Goal: Task Accomplishment & Management: Use online tool/utility

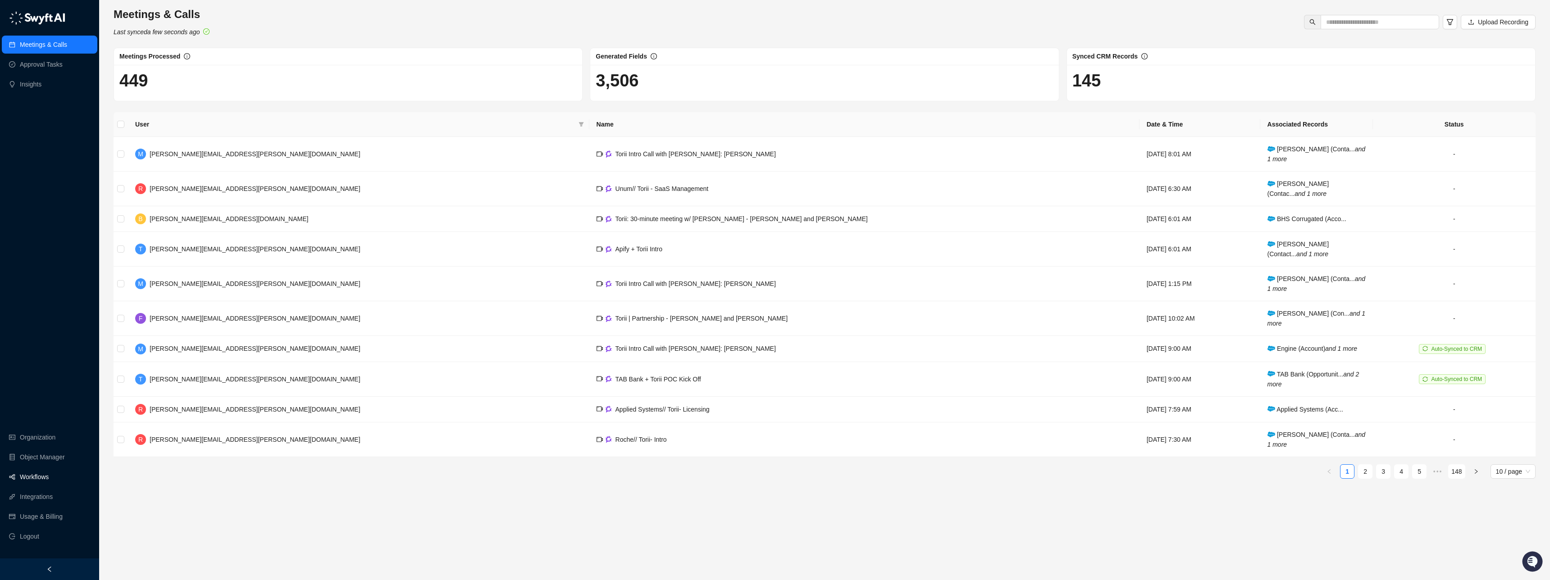
click at [42, 475] on link "Workflows" at bounding box center [34, 477] width 29 height 18
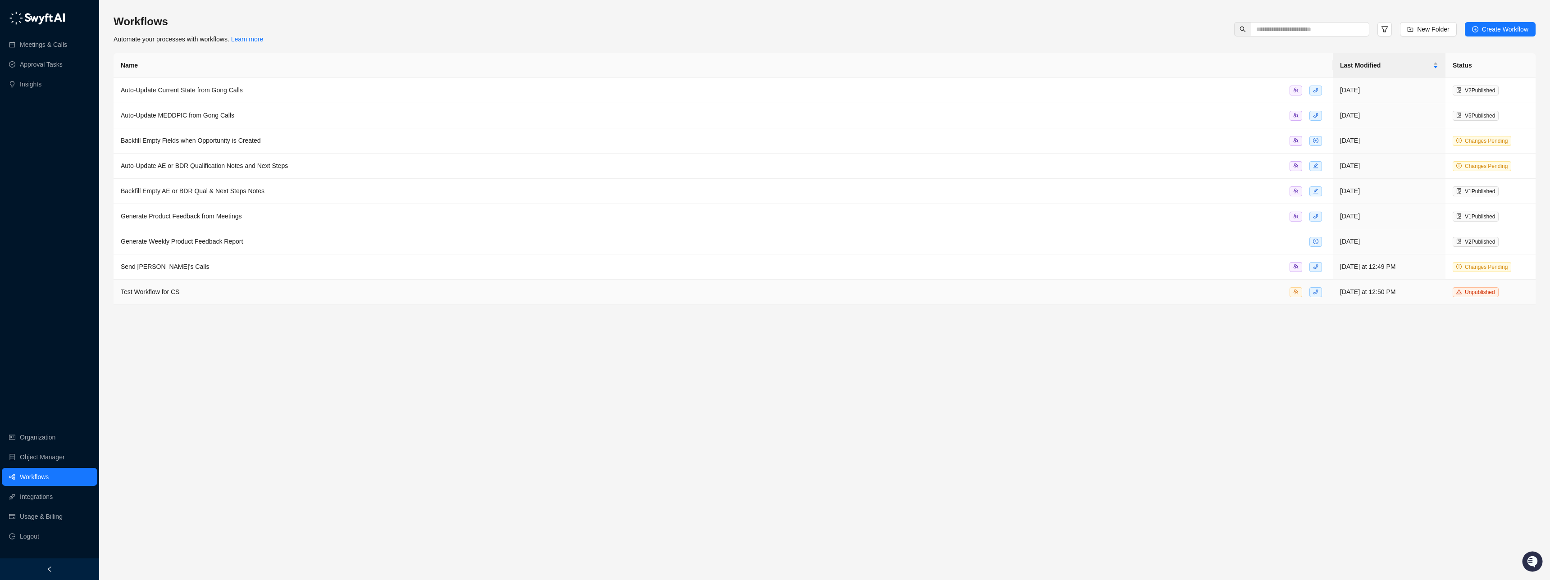
click at [178, 294] on span "Test Workflow for CS" at bounding box center [150, 291] width 59 height 7
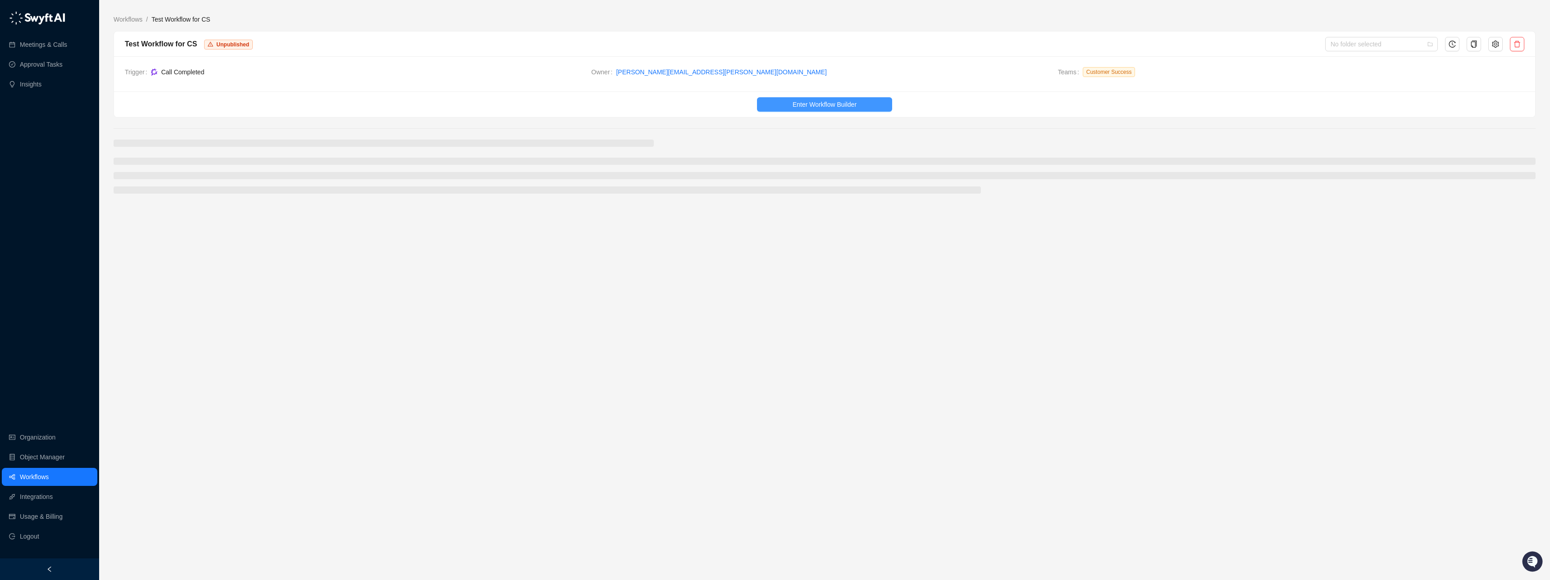
click at [813, 103] on span "Enter Workflow Builder" at bounding box center [825, 105] width 64 height 10
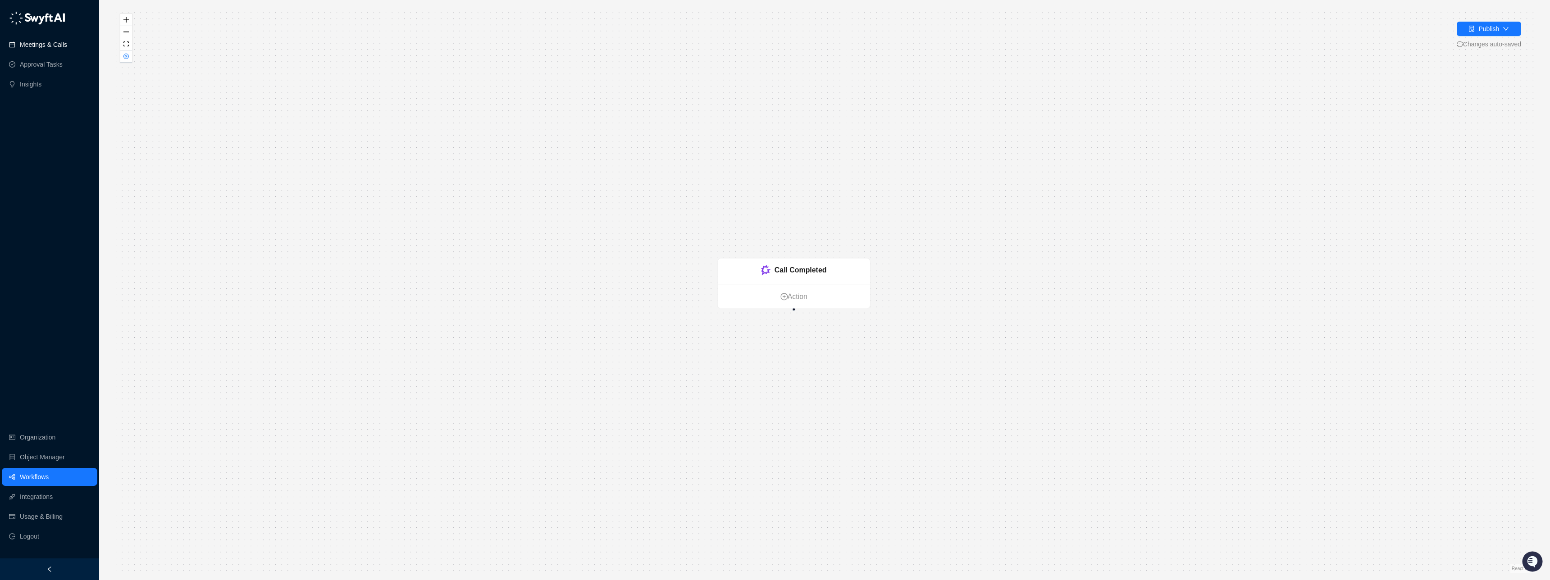
click at [34, 43] on link "Meetings & Calls" at bounding box center [43, 45] width 47 height 18
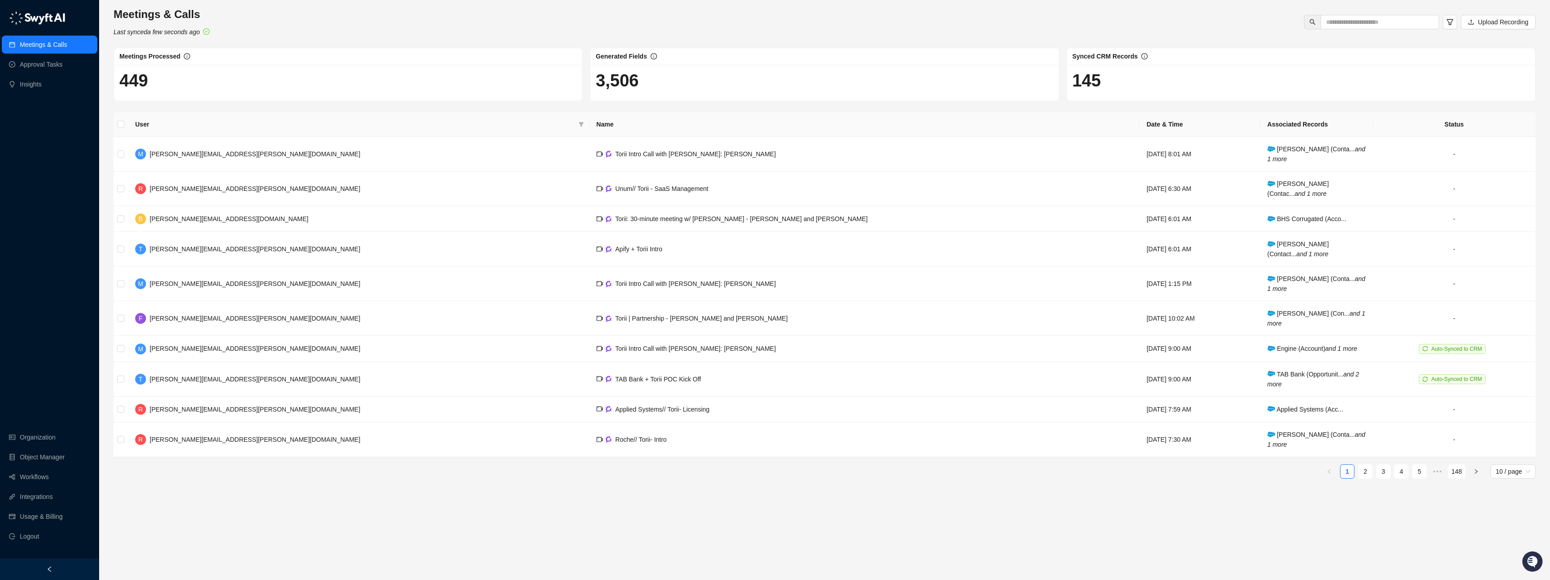
click at [276, 35] on div "Meetings & Calls Last synced a few seconds ago Upload Recording" at bounding box center [825, 22] width 1428 height 30
click at [285, 151] on td "M [PERSON_NAME][EMAIL_ADDRESS][PERSON_NAME][DOMAIN_NAME]" at bounding box center [358, 154] width 461 height 35
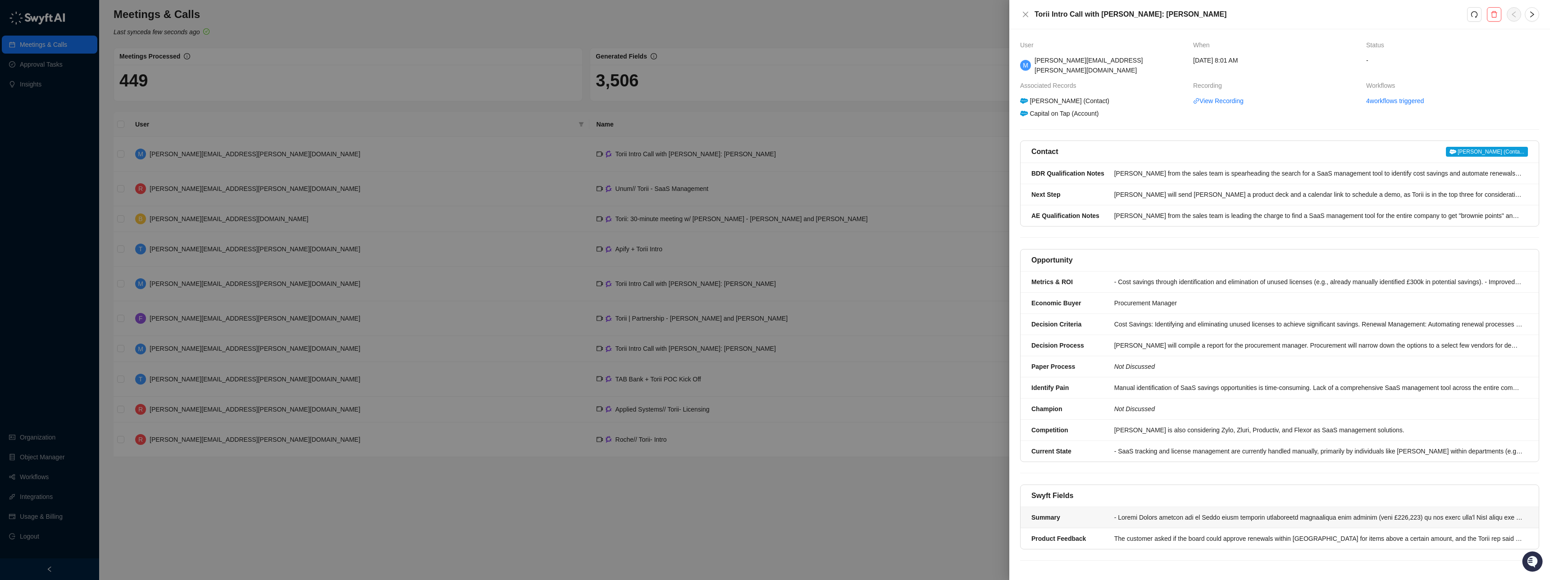
click at [1171, 513] on div at bounding box center [1319, 518] width 408 height 10
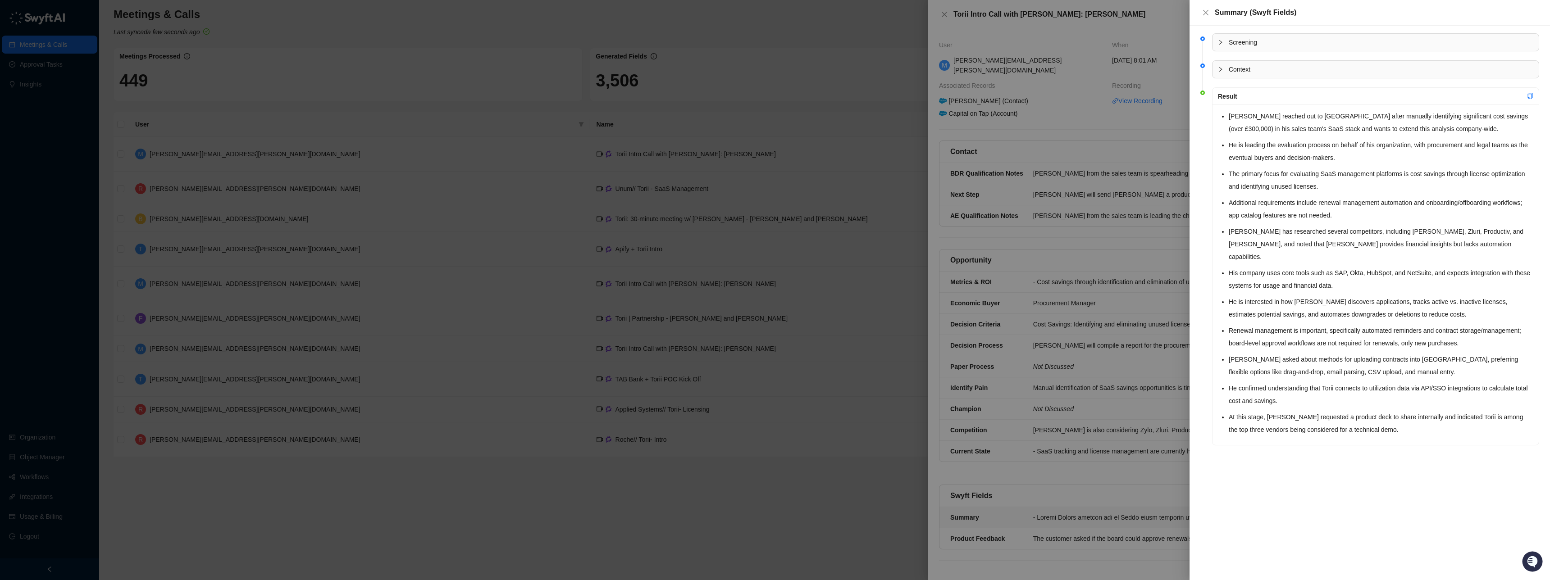
drag, startPoint x: 1053, startPoint y: 507, endPoint x: 1063, endPoint y: 514, distance: 12.0
click at [1053, 507] on div at bounding box center [775, 290] width 1550 height 580
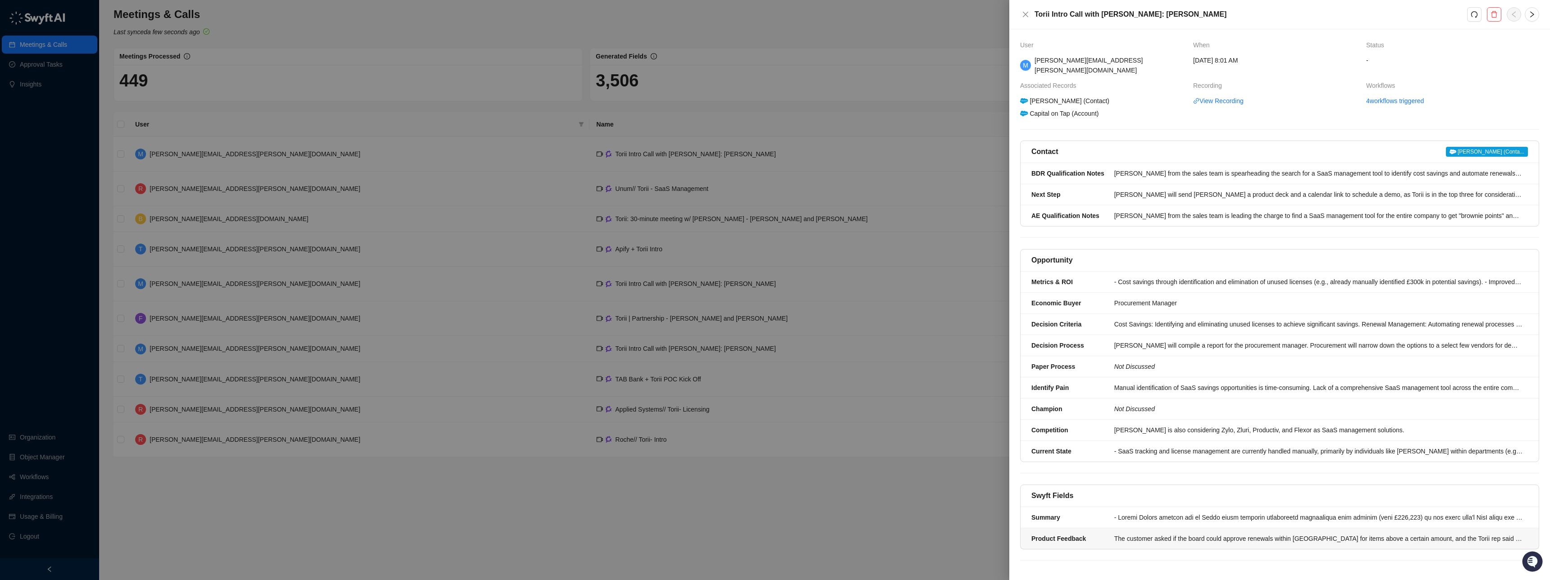
click at [1170, 534] on div "The customer asked if the board could approve renewals within [GEOGRAPHIC_DATA]…" at bounding box center [1319, 539] width 408 height 10
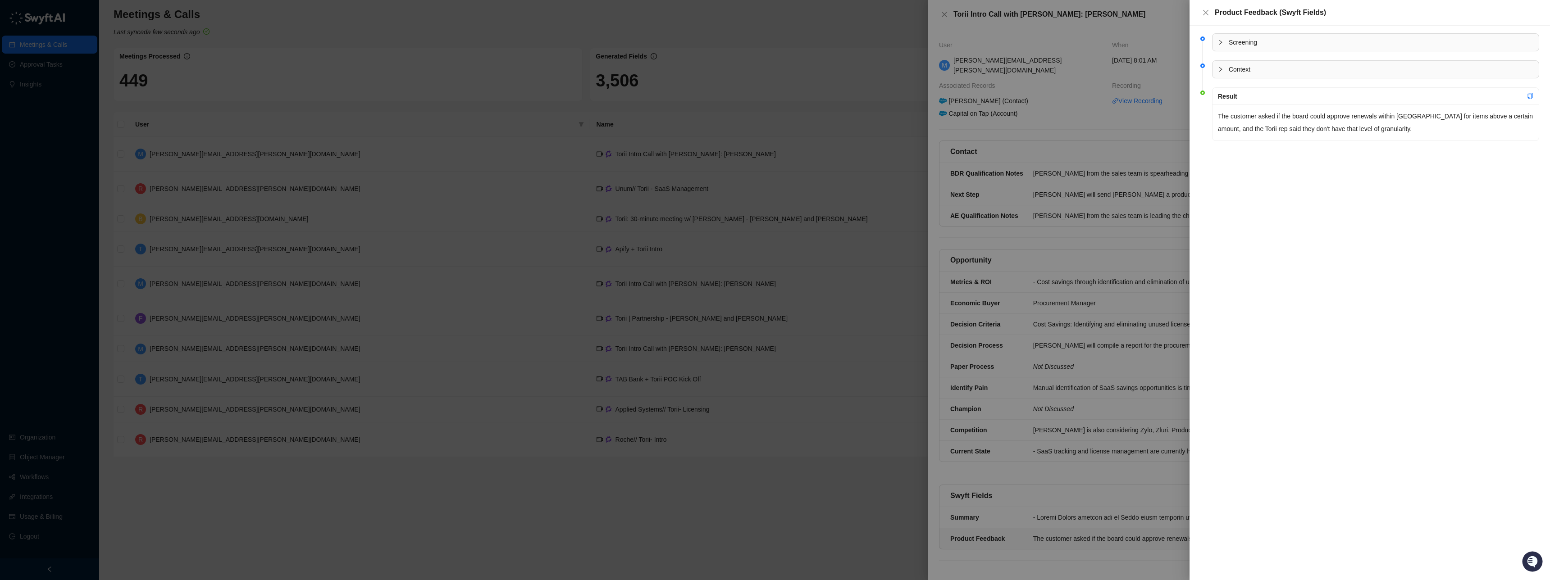
click at [962, 402] on div at bounding box center [775, 290] width 1550 height 580
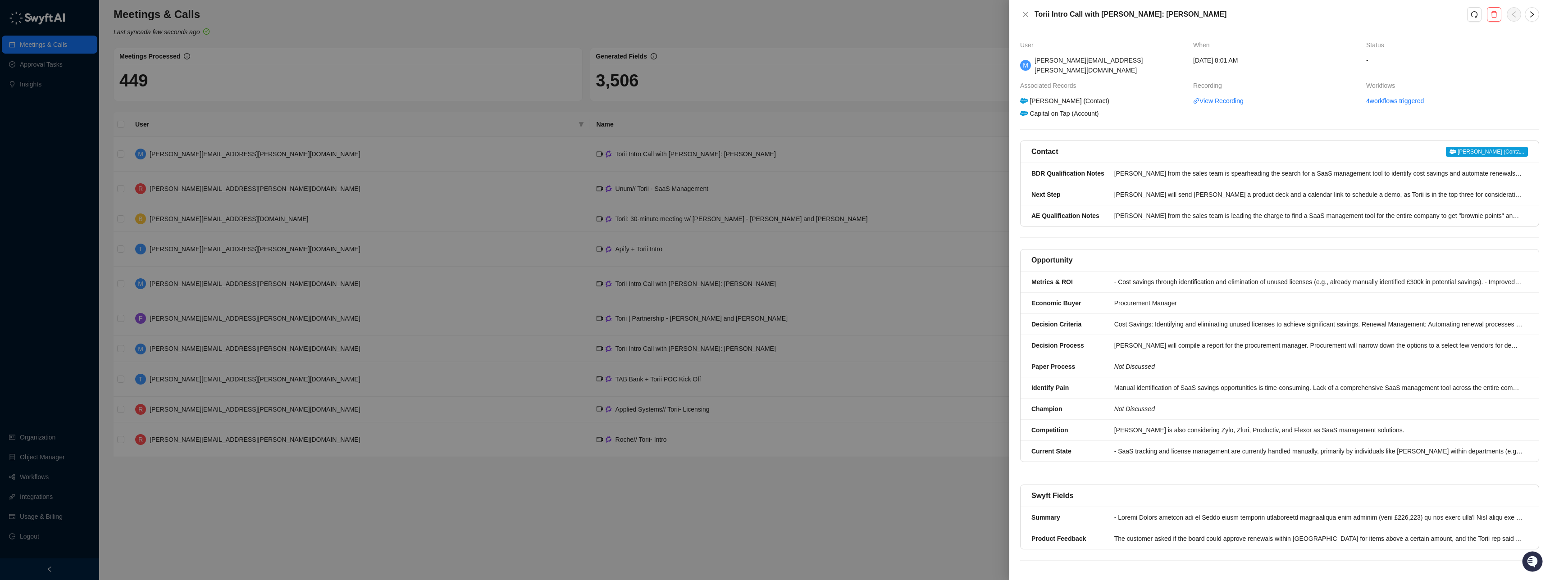
click at [393, 492] on div at bounding box center [775, 290] width 1550 height 580
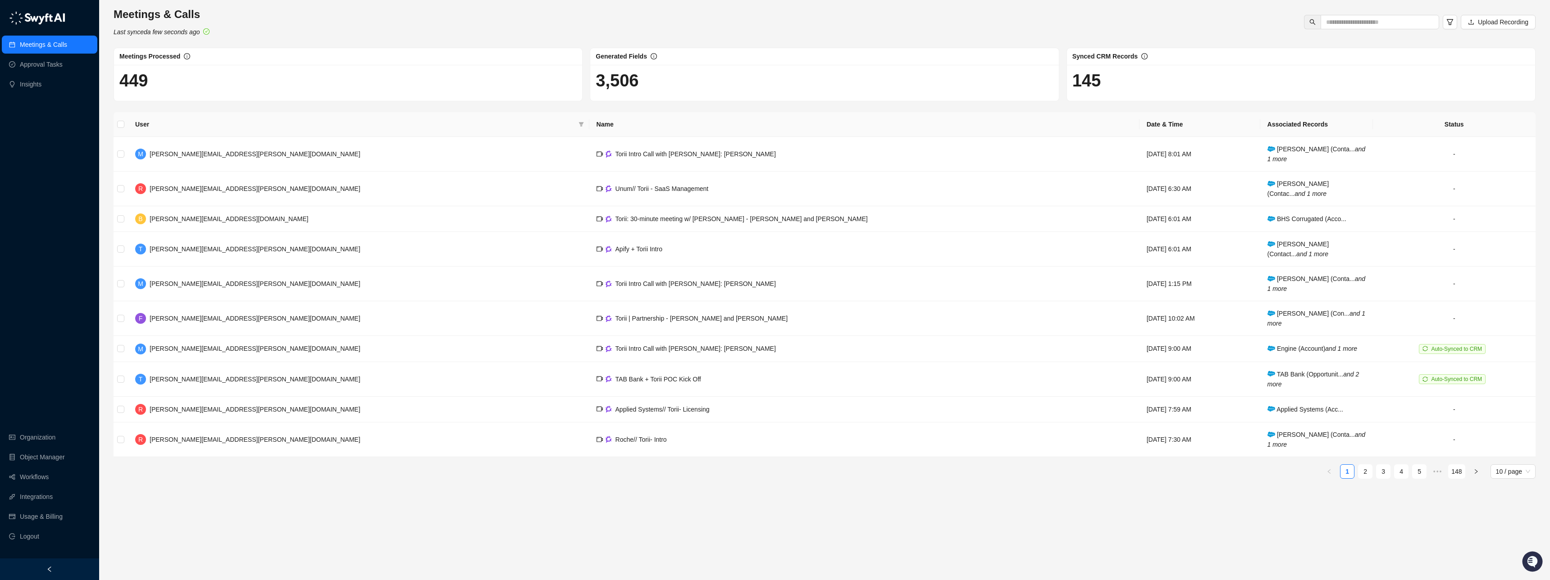
drag, startPoint x: 304, startPoint y: 29, endPoint x: 299, endPoint y: 73, distance: 44.9
click at [304, 29] on div "Meetings & Calls Last synced a few seconds ago Upload Recording" at bounding box center [825, 22] width 1428 height 30
click at [242, 108] on div "Meetings & Calls Last synced a few seconds ago Upload Recording Meetings Proces…" at bounding box center [825, 246] width 1422 height 479
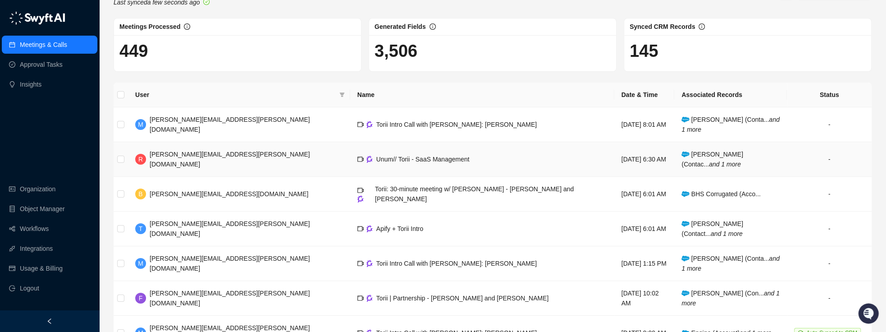
scroll to position [34, 0]
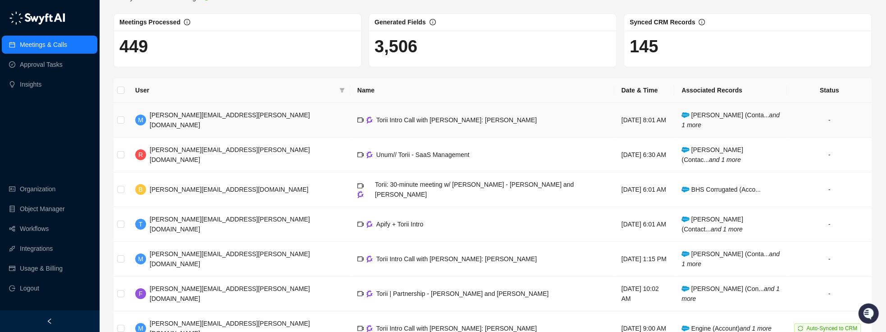
click at [376, 119] on span "Torii Intro Call with [PERSON_NAME]: [PERSON_NAME]" at bounding box center [456, 119] width 160 height 7
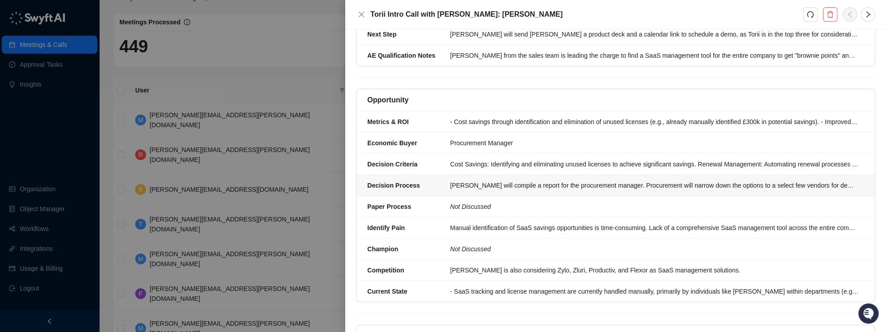
scroll to position [168, 0]
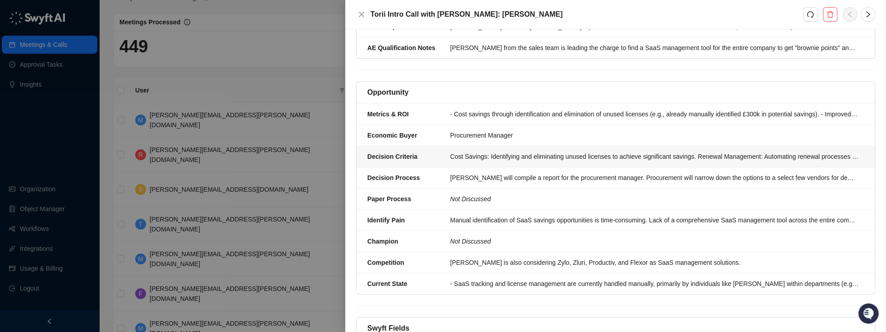
click at [393, 153] on strong "Decision Criteria" at bounding box center [392, 156] width 50 height 7
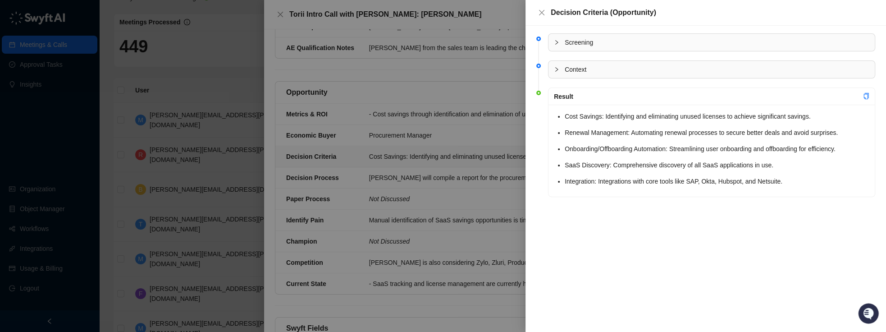
click at [578, 46] on span "Screening" at bounding box center [717, 42] width 305 height 10
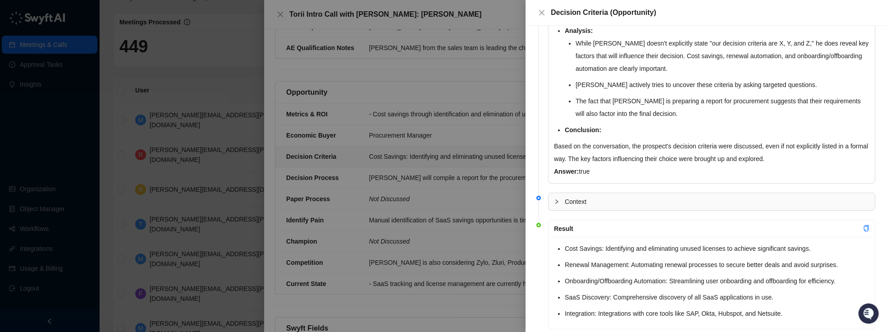
scroll to position [283, 0]
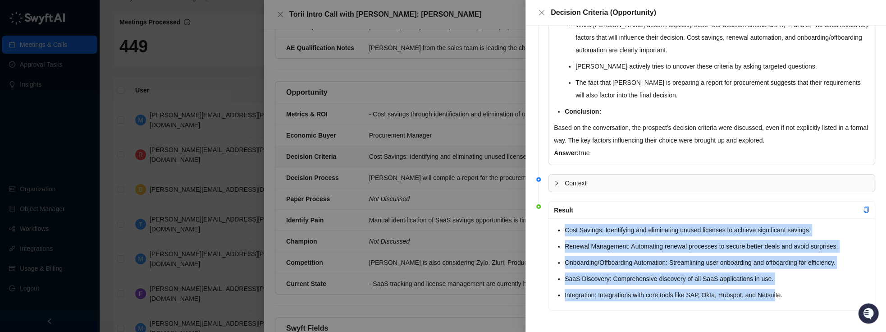
drag, startPoint x: 760, startPoint y: 288, endPoint x: 580, endPoint y: 221, distance: 192.9
click at [580, 221] on div "Cost Savings: Identifying and eliminating unused licenses to achieve significan…" at bounding box center [711, 264] width 326 height 92
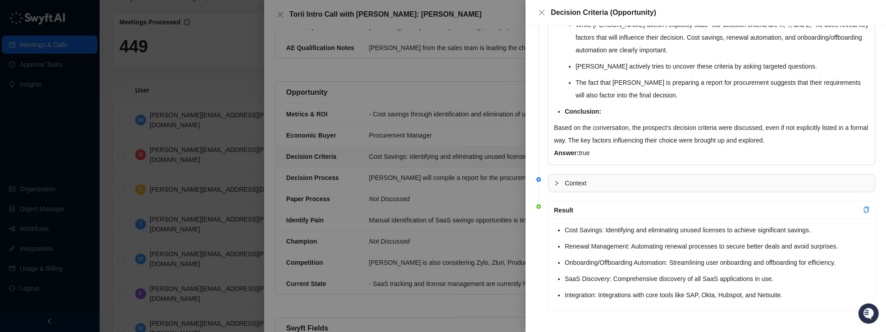
click at [592, 233] on li "Cost Savings: Identifying and eliminating unused licenses to achieve significan…" at bounding box center [717, 230] width 305 height 13
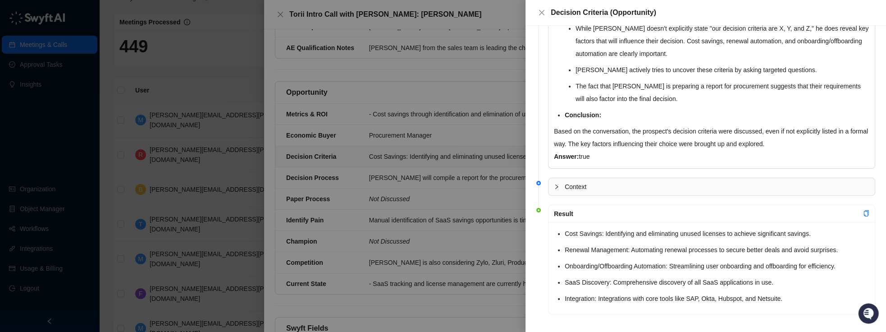
drag, startPoint x: 286, startPoint y: 138, endPoint x: 295, endPoint y: 138, distance: 8.6
click at [286, 138] on div at bounding box center [443, 166] width 886 height 332
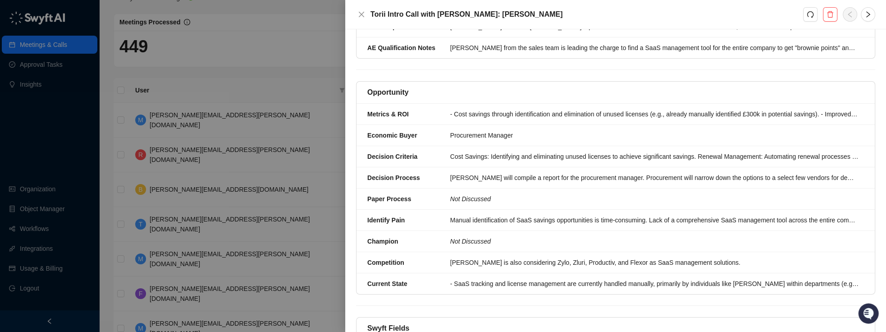
click at [214, 48] on div at bounding box center [443, 166] width 886 height 332
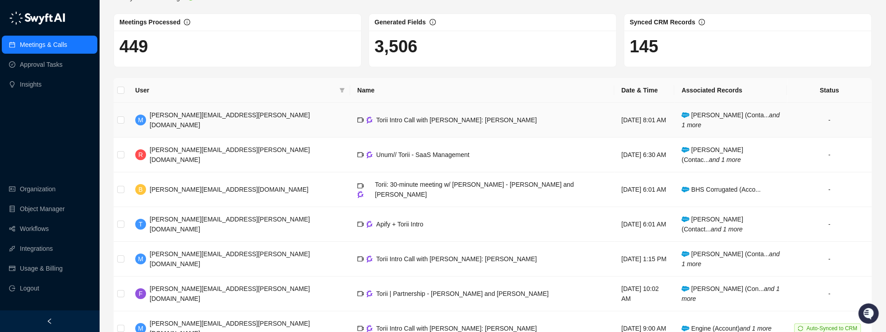
click at [726, 113] on span "[PERSON_NAME] (Conta... and 1 more" at bounding box center [730, 119] width 98 height 17
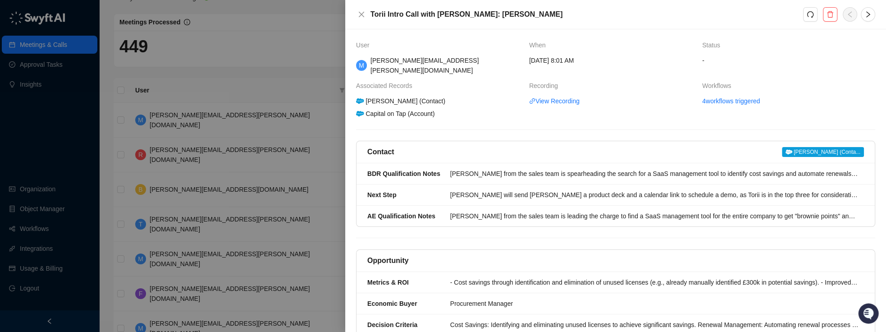
click at [303, 73] on div at bounding box center [443, 166] width 886 height 332
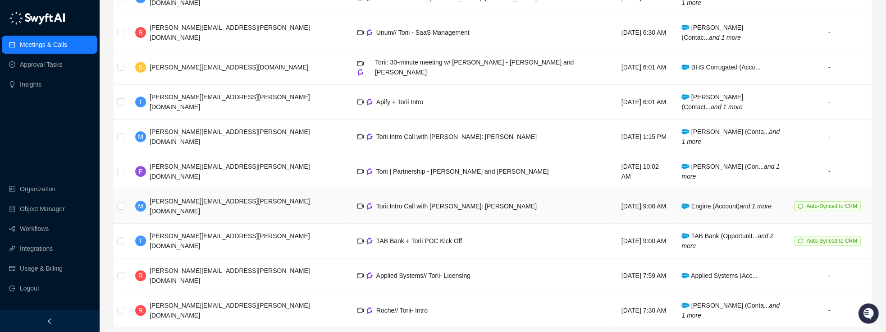
scroll to position [159, 0]
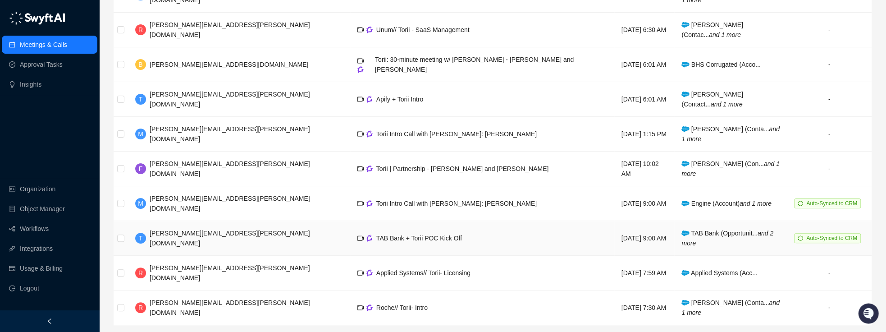
click at [728, 229] on span "TAB Bank (Opportunit... and 2 more" at bounding box center [727, 237] width 92 height 17
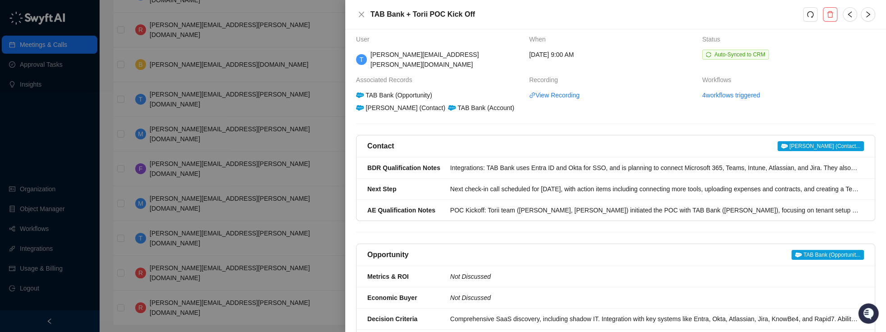
scroll to position [8, 0]
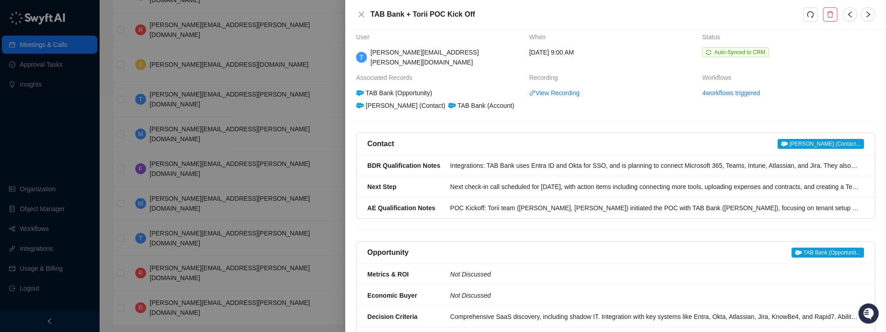
click at [822, 247] on span "TAB Bank (Opportunit..." at bounding box center [827, 252] width 73 height 10
click at [252, 33] on div at bounding box center [443, 166] width 886 height 332
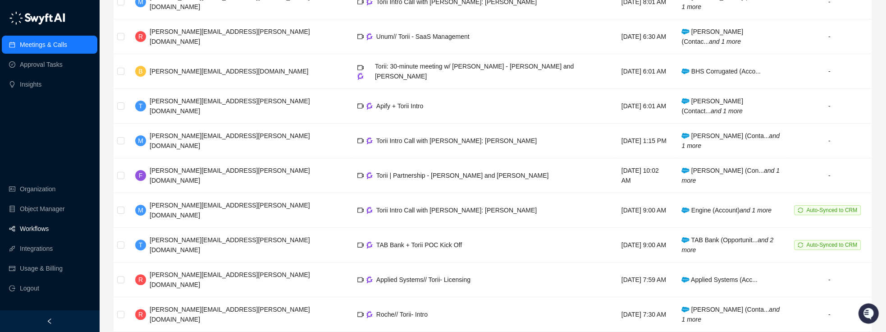
scroll to position [159, 0]
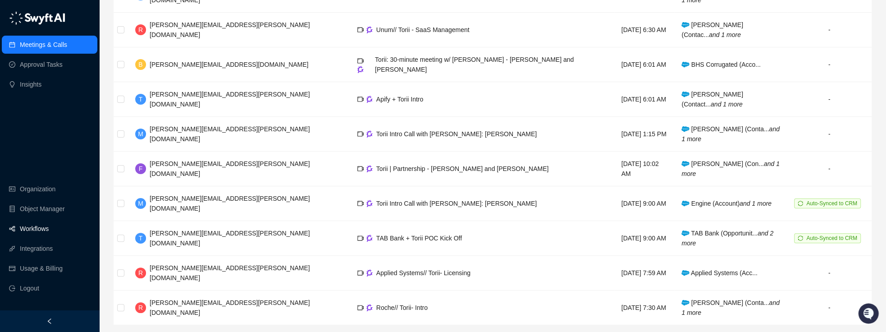
click at [33, 226] on link "Workflows" at bounding box center [34, 228] width 29 height 18
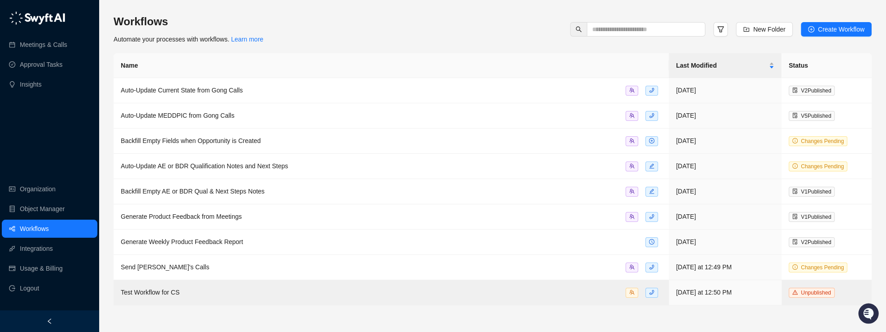
drag, startPoint x: 45, startPoint y: 43, endPoint x: 84, endPoint y: 55, distance: 40.4
click at [45, 43] on link "Meetings & Calls" at bounding box center [43, 45] width 47 height 18
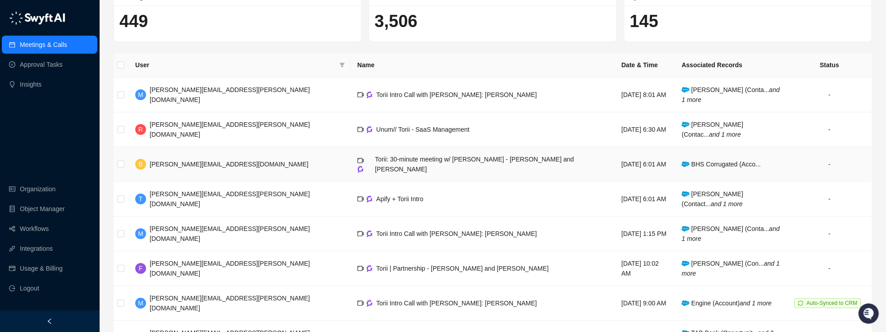
scroll to position [66, 0]
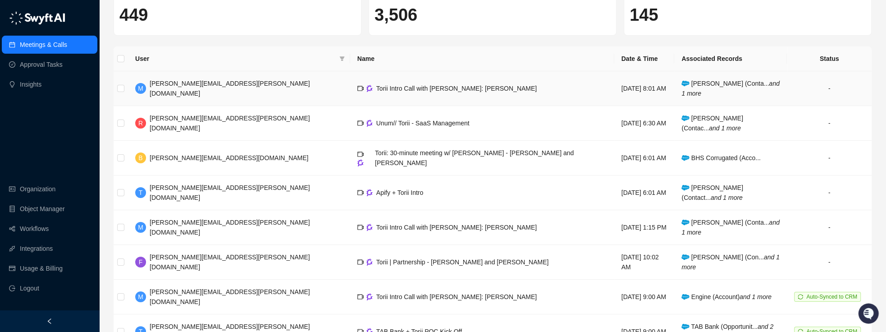
click at [376, 91] on div "Torii Intro Call with [PERSON_NAME]: [PERSON_NAME]" at bounding box center [456, 88] width 160 height 10
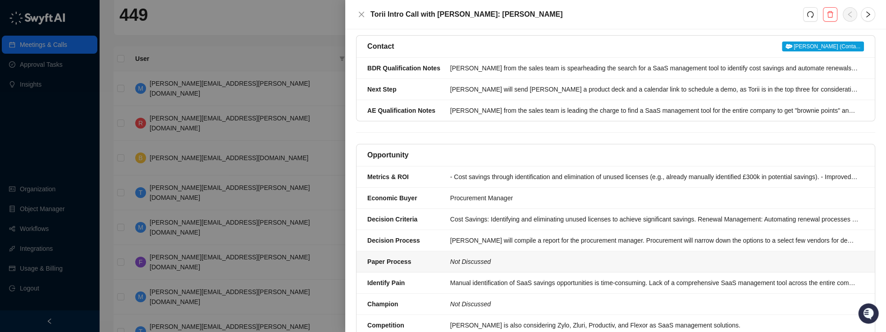
scroll to position [225, 0]
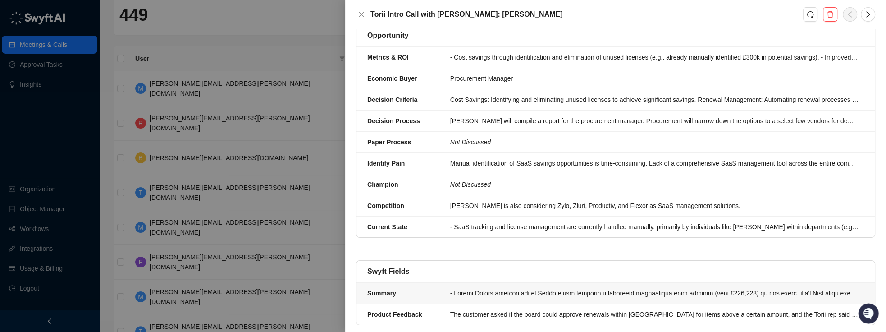
click at [476, 288] on div at bounding box center [654, 293] width 408 height 10
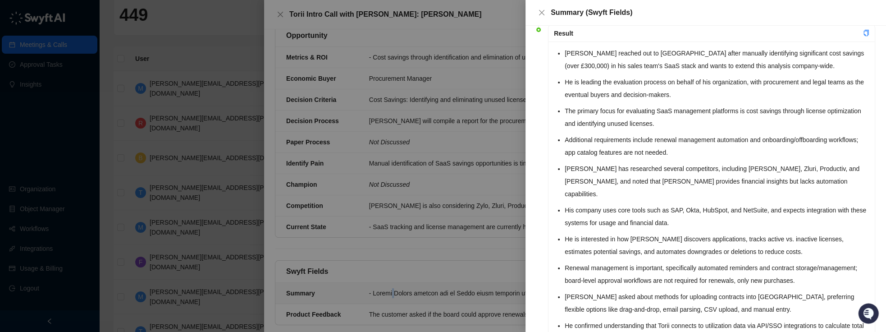
scroll to position [64, 0]
click at [572, 162] on li "[PERSON_NAME] has researched several competitors, including [PERSON_NAME], Zlur…" at bounding box center [717, 181] width 305 height 38
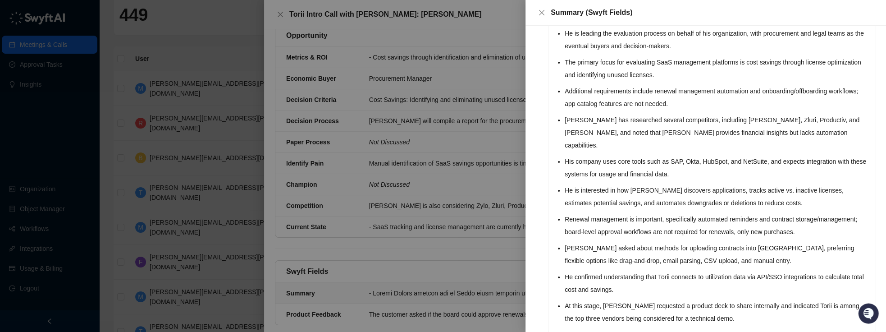
scroll to position [123, 0]
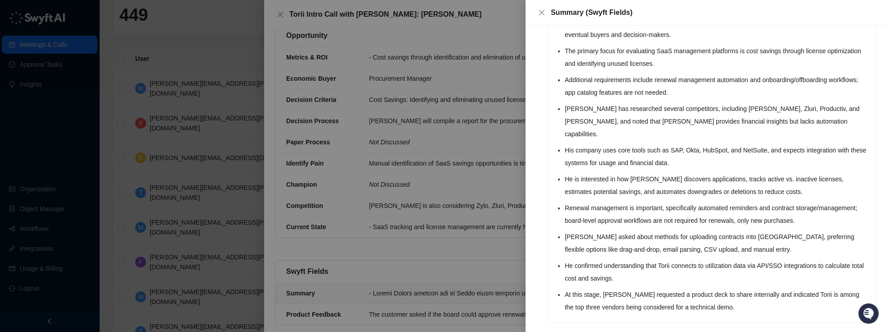
click at [205, 26] on div at bounding box center [443, 166] width 886 height 332
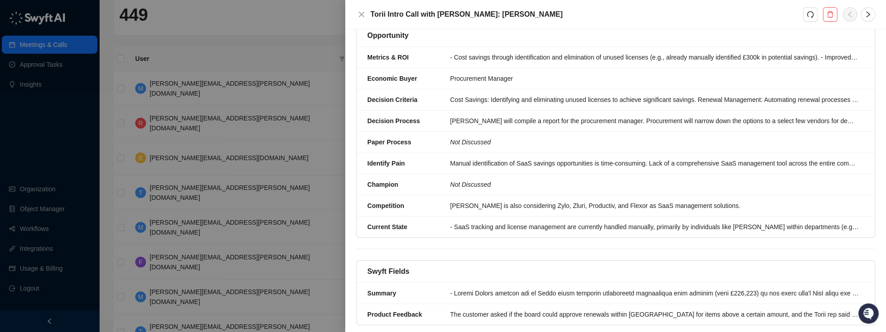
click at [25, 87] on div at bounding box center [443, 166] width 886 height 332
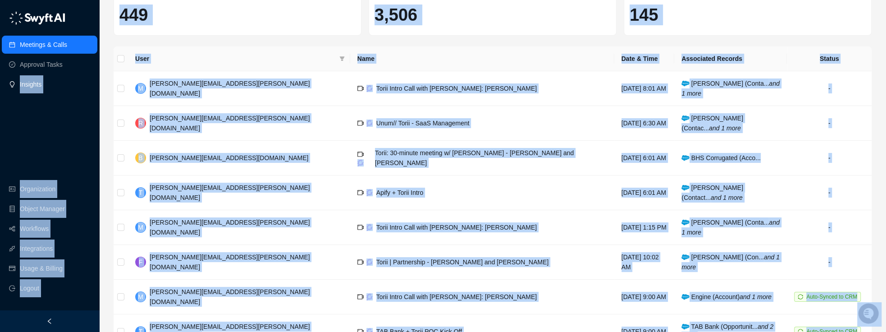
click at [31, 87] on link "Insights" at bounding box center [31, 84] width 22 height 18
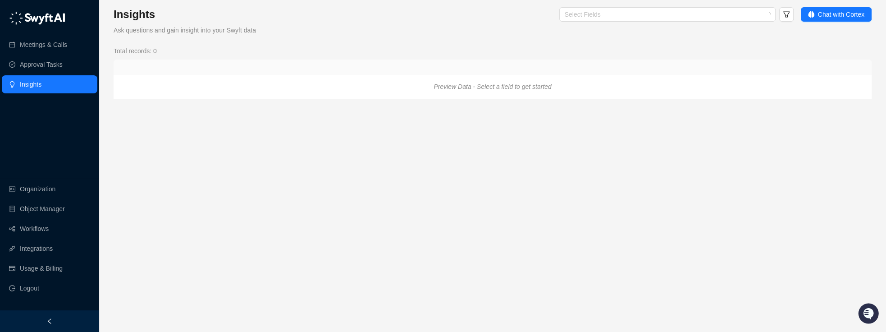
click at [228, 79] on div "Preview Data - Select a field to get started" at bounding box center [493, 86] width 758 height 24
click at [702, 13] on div at bounding box center [662, 14] width 203 height 7
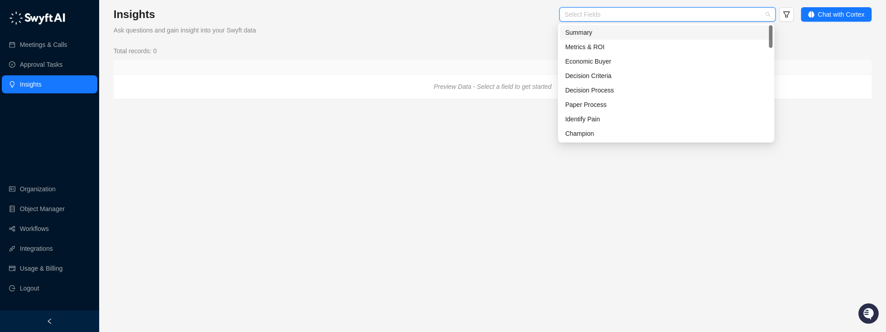
click at [595, 29] on div "Summary" at bounding box center [666, 32] width 202 height 10
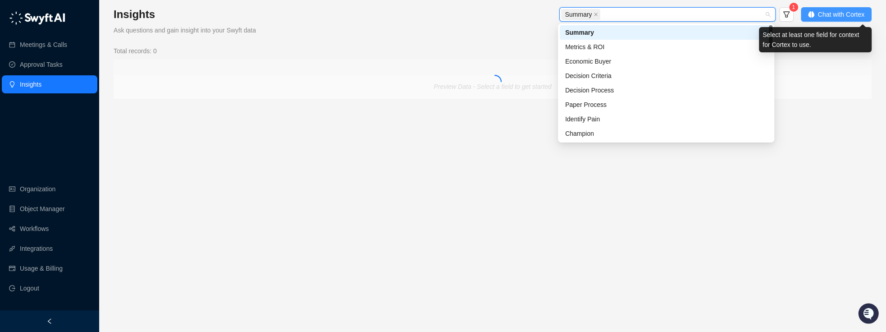
click at [831, 18] on span "Chat with Cortex" at bounding box center [841, 14] width 46 height 10
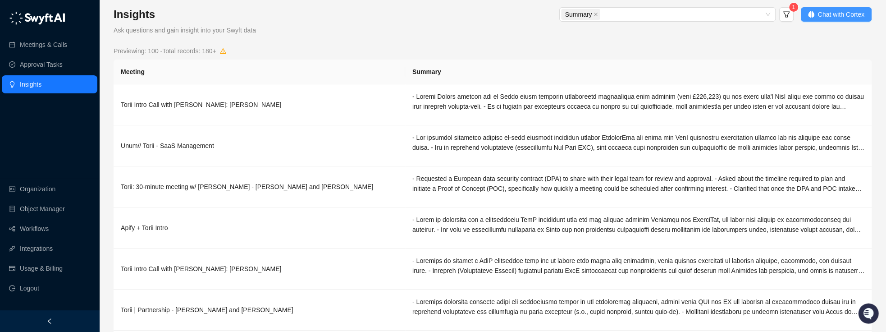
click at [820, 14] on span "Chat with Cortex" at bounding box center [841, 14] width 46 height 10
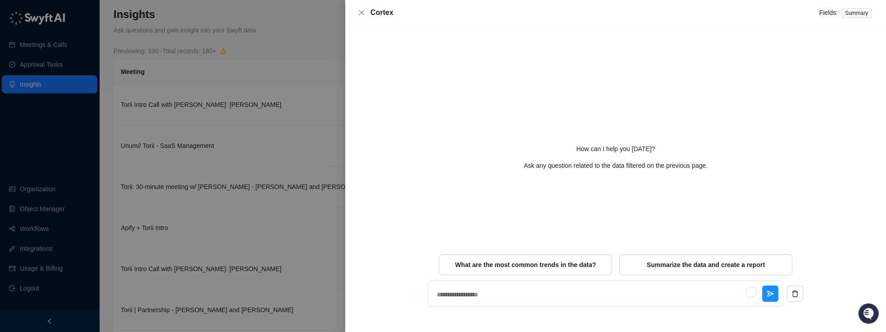
drag, startPoint x: 496, startPoint y: 298, endPoint x: 480, endPoint y: 295, distance: 15.6
click at [496, 298] on textarea "To enrich screen reader interactions, please activate Accessibility in Grammarl…" at bounding box center [597, 294] width 329 height 23
click at [526, 266] on span "What are the most common trends in the data?" at bounding box center [525, 264] width 141 height 9
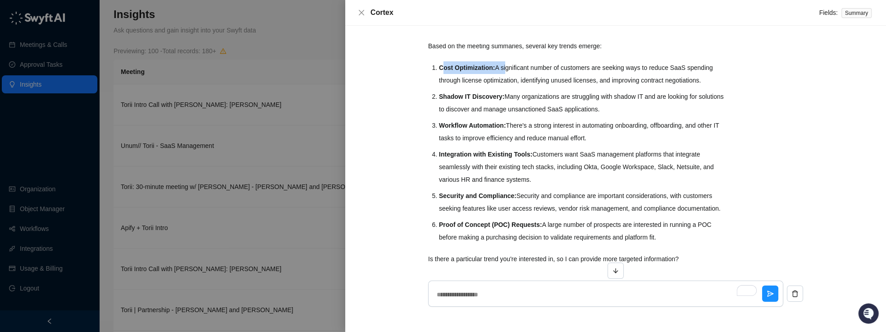
drag, startPoint x: 443, startPoint y: 68, endPoint x: 508, endPoint y: 70, distance: 64.5
click at [508, 70] on li "Cost Optimization: A significant number of customers are seeking ways to reduce…" at bounding box center [583, 73] width 289 height 25
drag, startPoint x: 484, startPoint y: 98, endPoint x: 546, endPoint y: 101, distance: 61.8
click at [544, 98] on li "Shadow IT Discovery: Many organizations are struggling with shadow IT and are l…" at bounding box center [583, 102] width 289 height 25
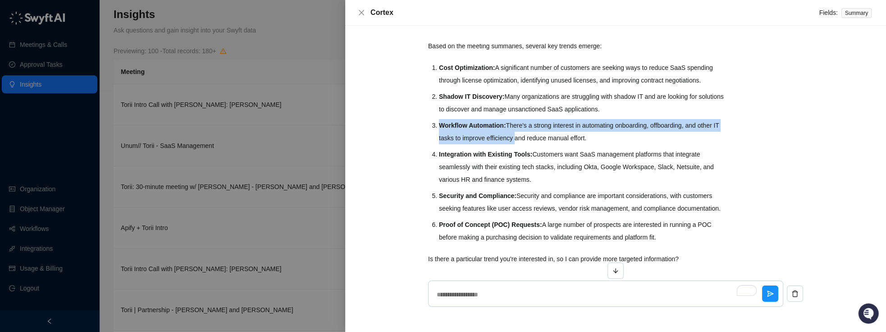
drag, startPoint x: 466, startPoint y: 130, endPoint x: 585, endPoint y: 137, distance: 118.2
click at [553, 136] on li "Workflow Automation: There's a strong interest in automating onboarding, offboa…" at bounding box center [583, 131] width 289 height 25
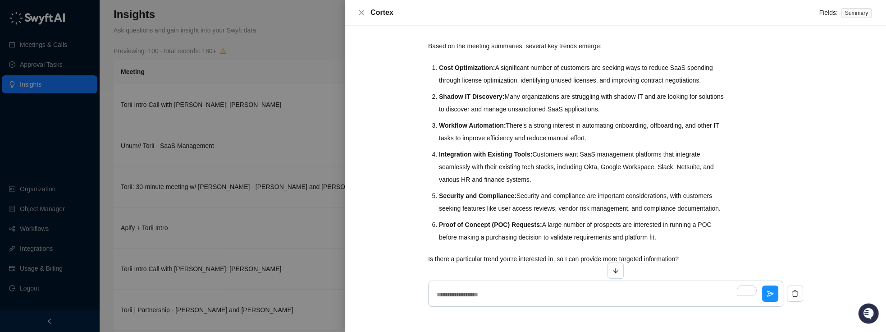
click at [571, 152] on li "Integration with Existing Tools: Customers want SaaS management platforms that …" at bounding box center [583, 167] width 289 height 38
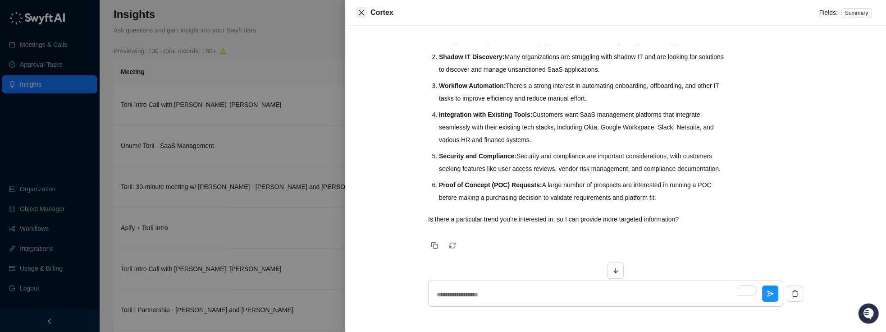
click at [361, 13] on icon "close" at bounding box center [361, 12] width 5 height 5
type textarea "*"
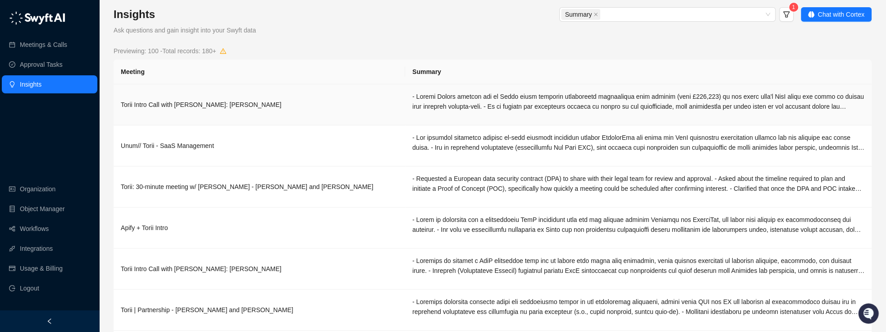
click at [460, 101] on div at bounding box center [638, 101] width 452 height 20
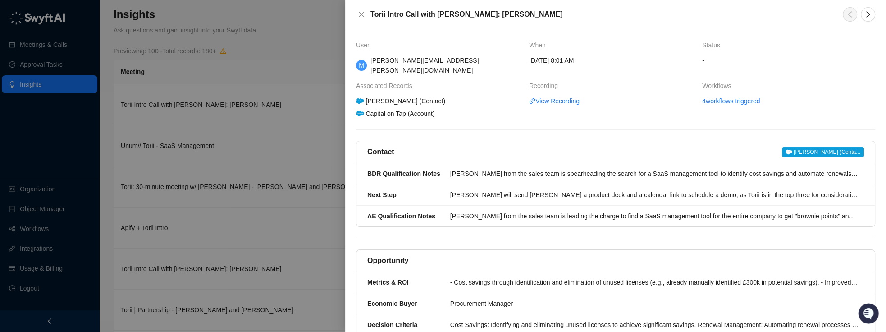
click at [303, 77] on div at bounding box center [443, 166] width 886 height 332
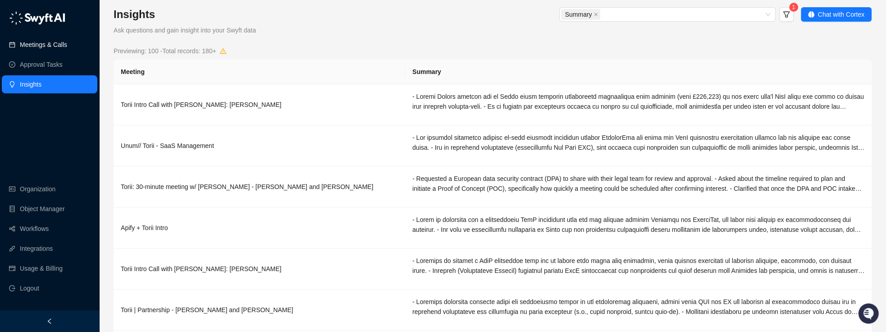
click at [44, 49] on link "Meetings & Calls" at bounding box center [43, 45] width 47 height 18
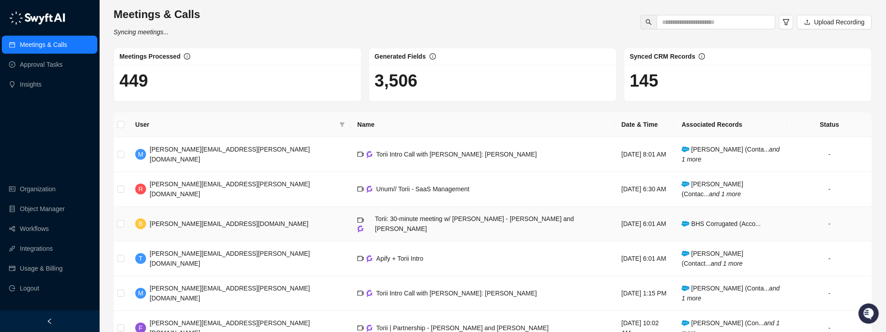
click at [686, 220] on span "BHS Corrugated (Acco..." at bounding box center [720, 223] width 79 height 7
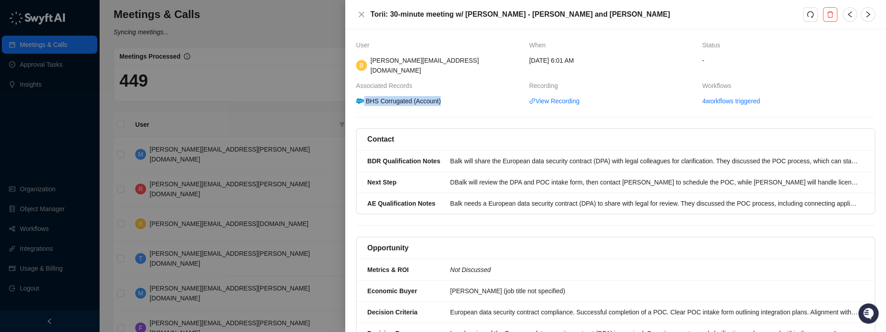
drag, startPoint x: 365, startPoint y: 91, endPoint x: 453, endPoint y: 91, distance: 88.8
click at [453, 96] on span "BHS Corrugated (Account)" at bounding box center [439, 101] width 166 height 10
drag, startPoint x: 273, startPoint y: 107, endPoint x: 420, endPoint y: 166, distance: 158.8
click at [273, 107] on div at bounding box center [443, 166] width 886 height 332
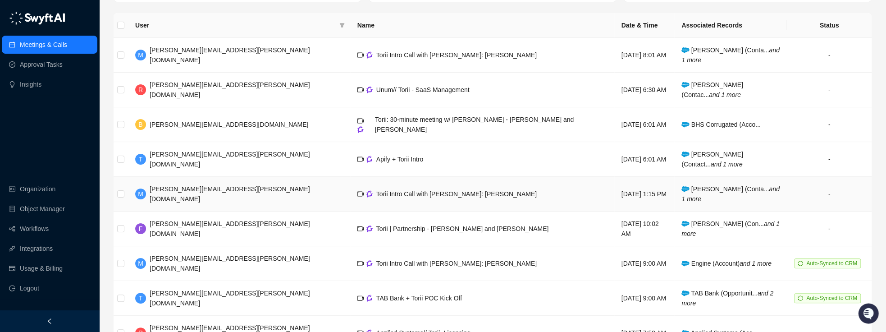
scroll to position [100, 0]
click at [711, 288] on span "TAB Bank (Opportunit... and 2 more" at bounding box center [727, 296] width 92 height 17
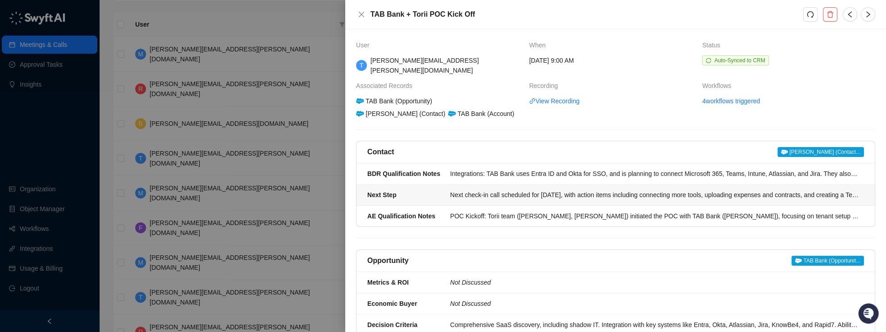
scroll to position [1, 0]
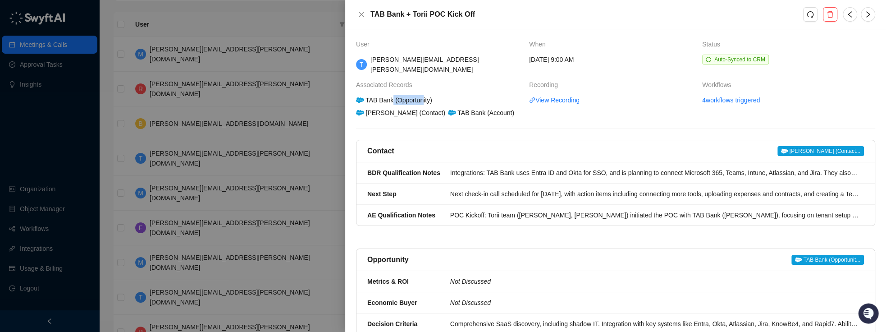
drag, startPoint x: 393, startPoint y: 92, endPoint x: 429, endPoint y: 95, distance: 36.2
click at [425, 95] on div "TAB Bank (Opportunity)" at bounding box center [394, 100] width 79 height 10
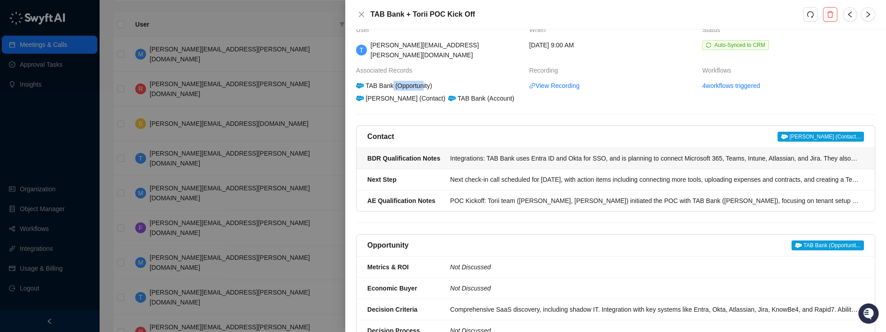
scroll to position [22, 0]
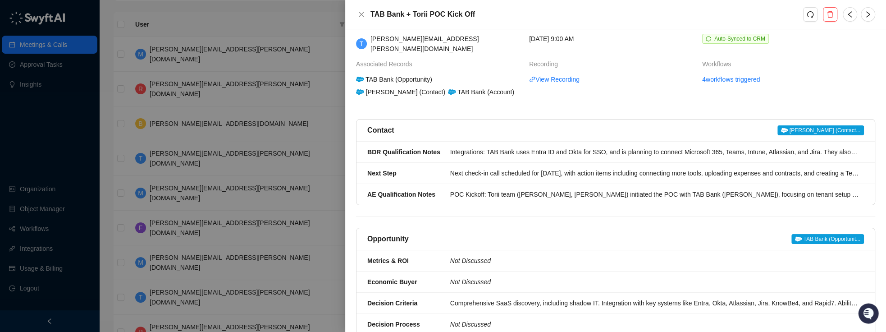
click at [419, 92] on div "User When Status T [PERSON_NAME][EMAIL_ADDRESS][PERSON_NAME][DOMAIN_NAME] [DATE…" at bounding box center [615, 278] width 519 height 521
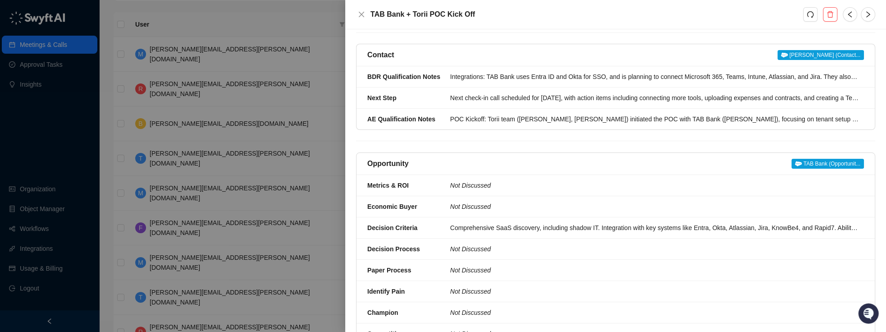
scroll to position [238, 0]
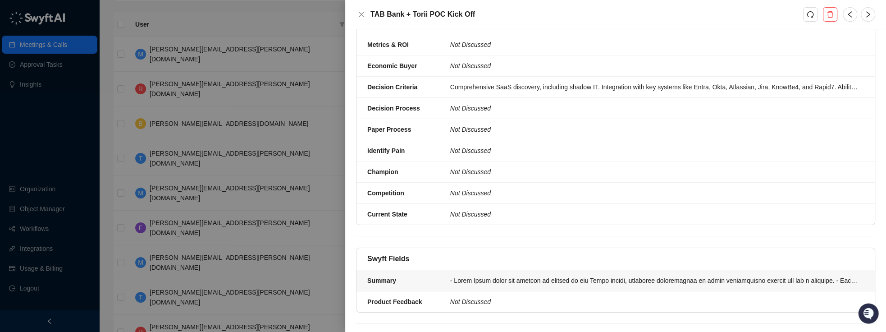
click at [498, 270] on li "Summary" at bounding box center [615, 280] width 518 height 21
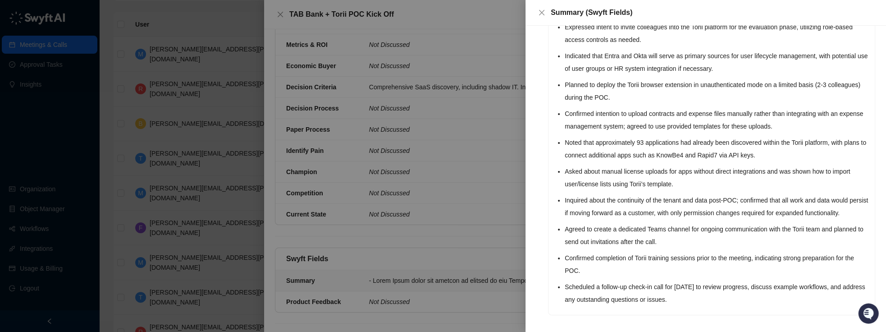
scroll to position [222, 0]
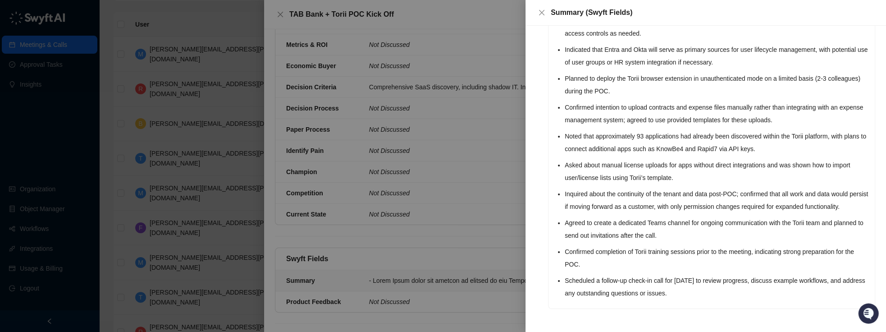
click at [224, 133] on div at bounding box center [443, 166] width 886 height 332
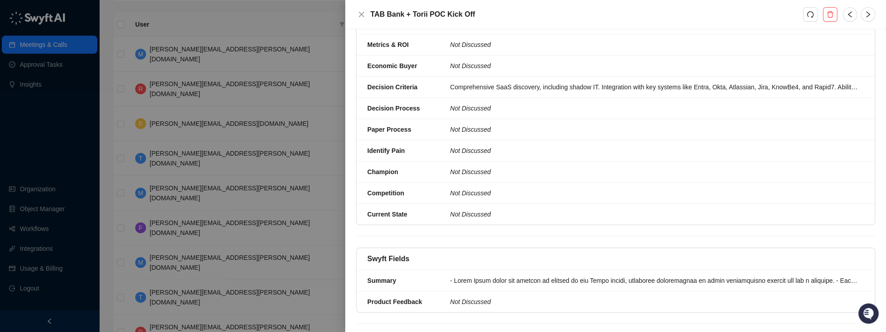
click at [233, 131] on div at bounding box center [443, 166] width 886 height 332
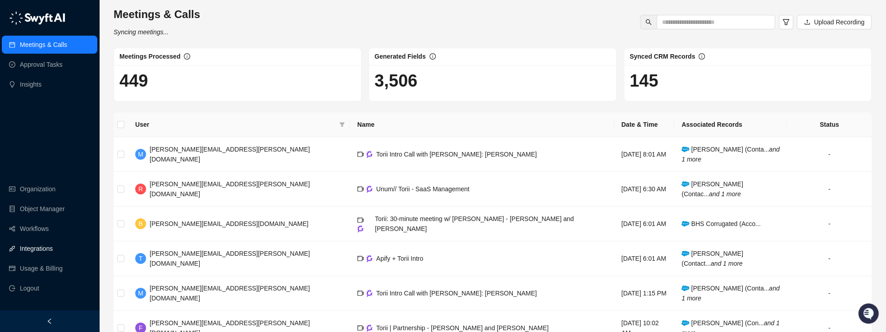
click at [36, 249] on link "Integrations" at bounding box center [36, 248] width 33 height 18
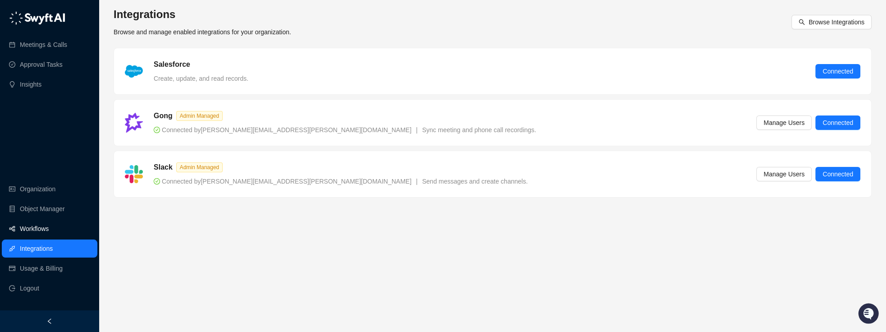
drag, startPoint x: 43, startPoint y: 228, endPoint x: 55, endPoint y: 228, distance: 12.2
click at [43, 228] on link "Workflows" at bounding box center [34, 228] width 29 height 18
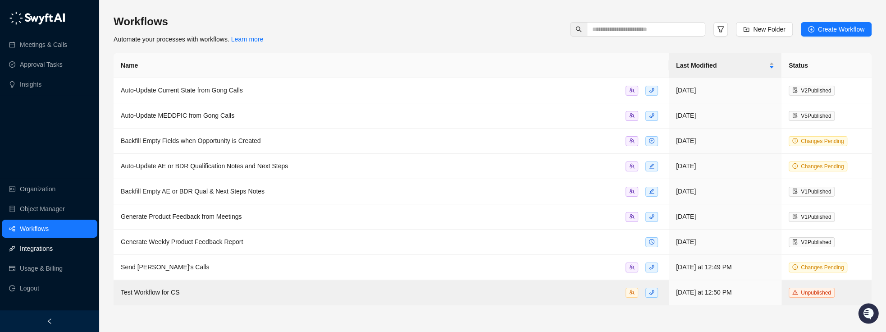
click at [35, 248] on link "Integrations" at bounding box center [36, 248] width 33 height 18
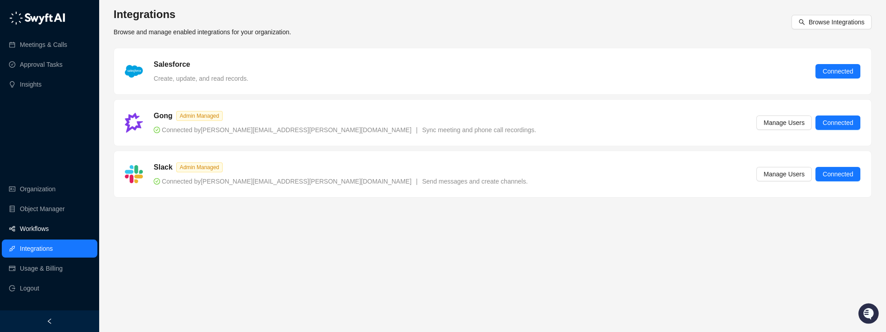
click at [42, 230] on link "Workflows" at bounding box center [34, 228] width 29 height 18
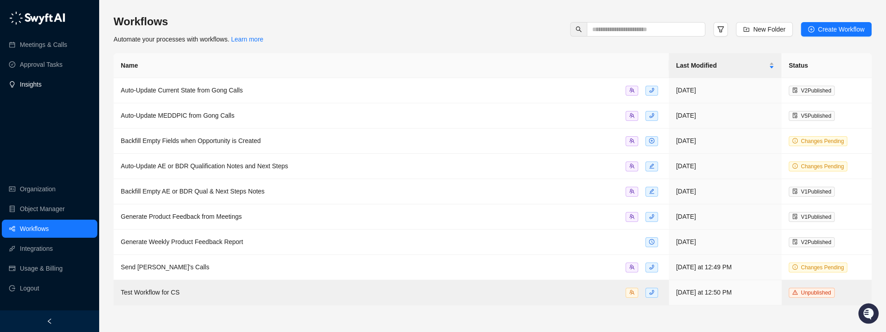
click at [33, 83] on link "Insights" at bounding box center [31, 84] width 22 height 18
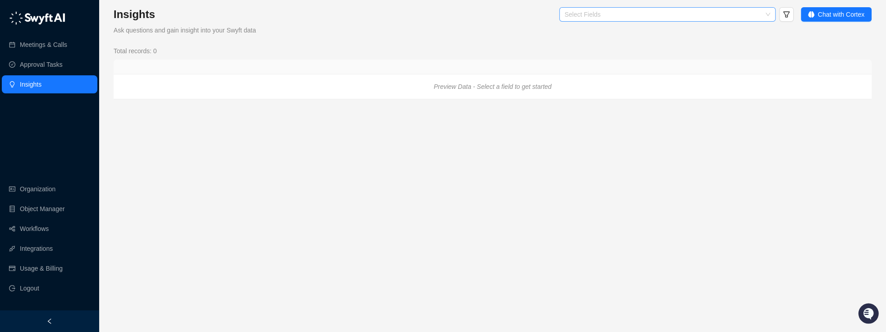
click at [633, 15] on div at bounding box center [662, 14] width 203 height 7
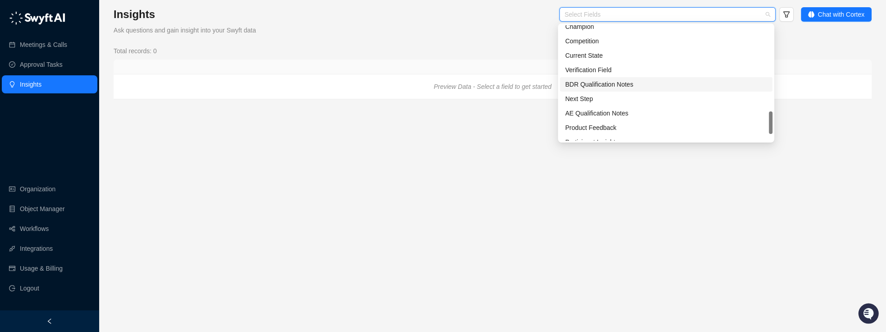
scroll to position [115, 0]
click at [595, 119] on div "Product Feedback" at bounding box center [666, 119] width 202 height 10
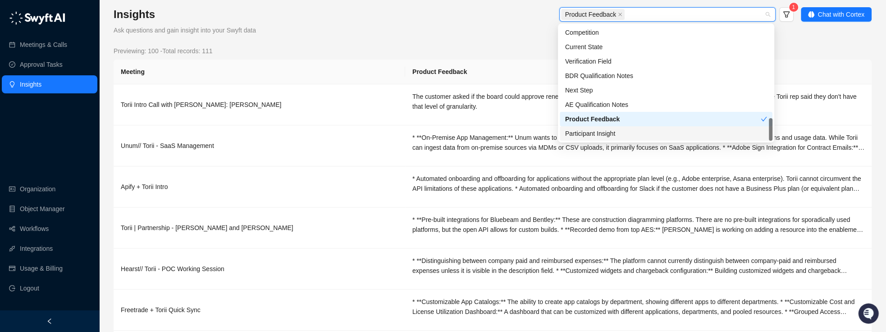
scroll to position [0, 0]
click at [439, 46] on div "Previewing: 100 - Total records: 111" at bounding box center [493, 51] width 758 height 10
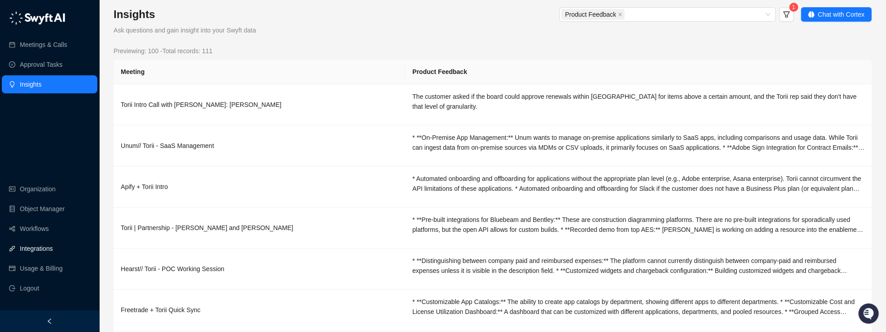
click at [37, 248] on link "Integrations" at bounding box center [36, 248] width 33 height 18
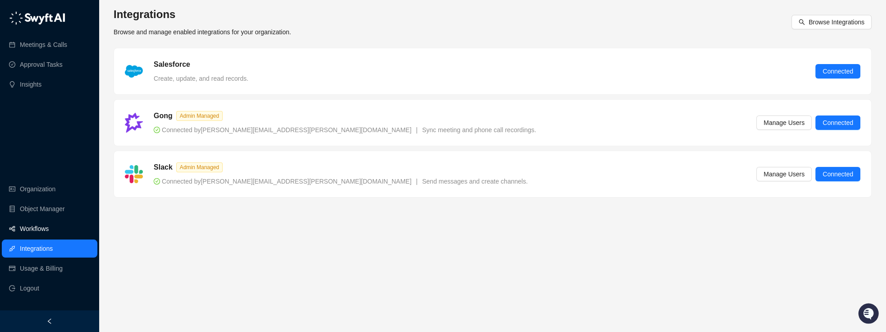
click at [30, 230] on link "Workflows" at bounding box center [34, 228] width 29 height 18
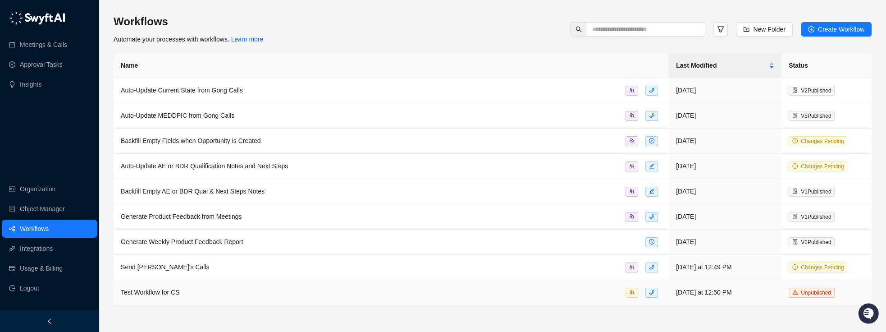
click at [163, 288] on span "Test Workflow for CS" at bounding box center [150, 291] width 59 height 7
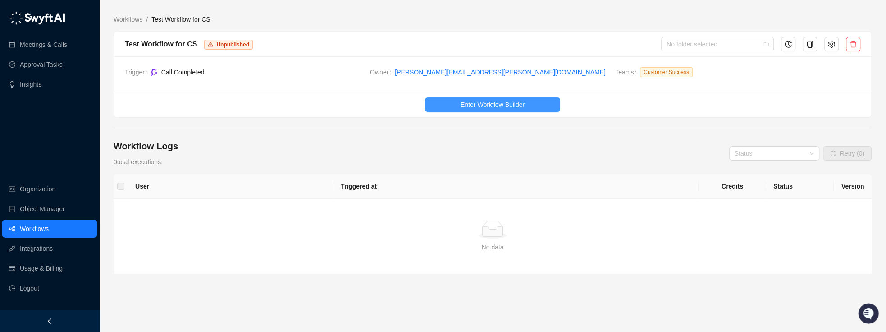
click at [477, 104] on span "Enter Workflow Builder" at bounding box center [493, 105] width 64 height 10
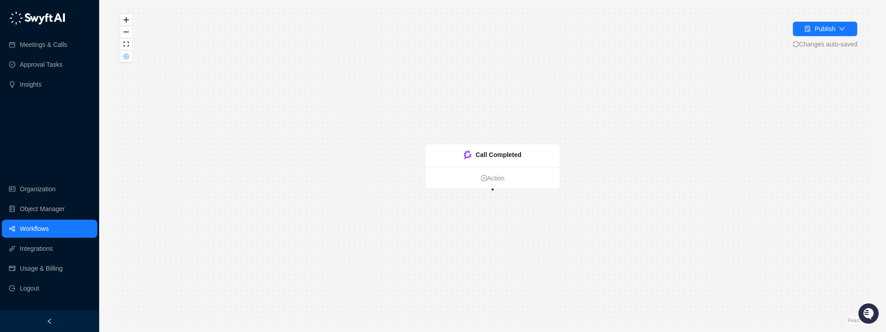
click at [33, 228] on link "Workflows" at bounding box center [34, 228] width 29 height 18
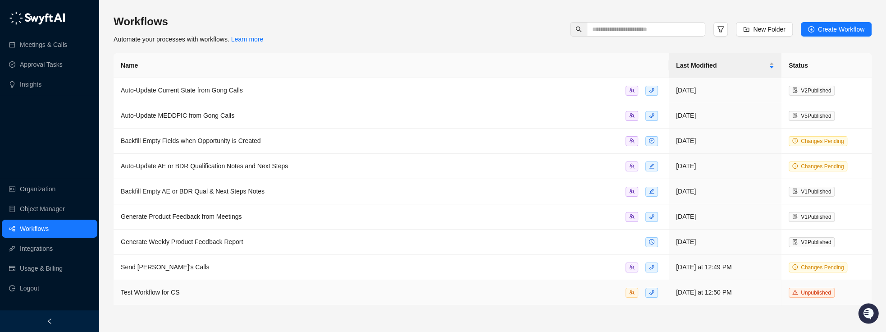
click at [169, 288] on span "Test Workflow for CS" at bounding box center [150, 291] width 59 height 7
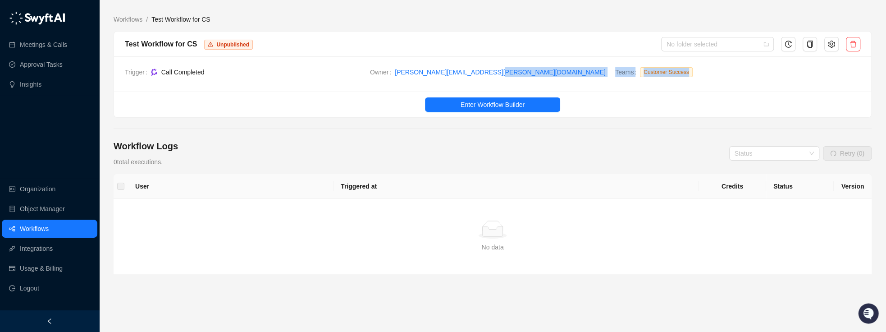
drag, startPoint x: 614, startPoint y: 72, endPoint x: 717, endPoint y: 71, distance: 103.2
click at [717, 71] on tr "Trigger Call Completed Owner [PERSON_NAME][EMAIL_ADDRESS][PERSON_NAME][DOMAIN_N…" at bounding box center [492, 74] width 735 height 14
click at [497, 72] on span "[PERSON_NAME][EMAIL_ADDRESS][PERSON_NAME][DOMAIN_NAME]" at bounding box center [501, 72] width 213 height 10
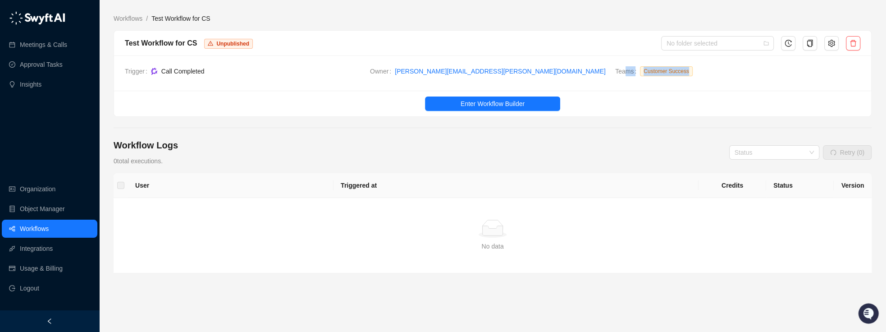
drag, startPoint x: 629, startPoint y: 71, endPoint x: 741, endPoint y: 71, distance: 112.2
click at [741, 71] on div "Teams Customer Success" at bounding box center [737, 73] width 245 height 14
click at [571, 76] on td "Owner [PERSON_NAME][EMAIL_ADDRESS][PERSON_NAME][DOMAIN_NAME]" at bounding box center [492, 73] width 245 height 14
click at [450, 100] on button "Enter Workflow Builder" at bounding box center [492, 103] width 135 height 14
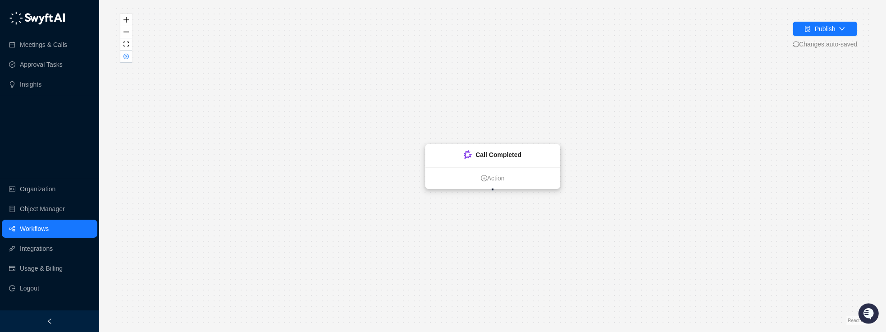
click at [486, 154] on strong "Call Completed" at bounding box center [498, 154] width 46 height 7
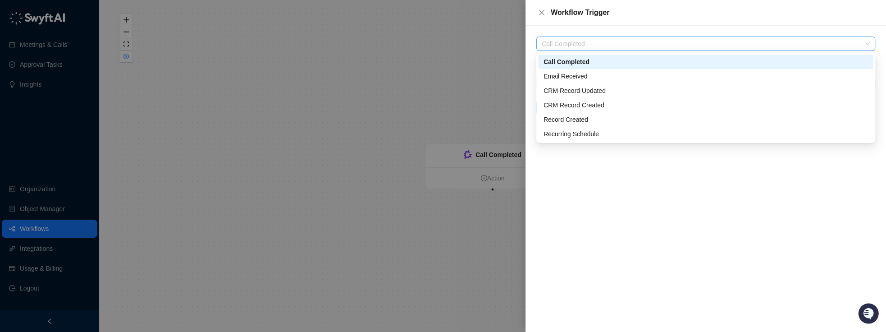
click at [557, 43] on span "Call Completed" at bounding box center [706, 44] width 328 height 14
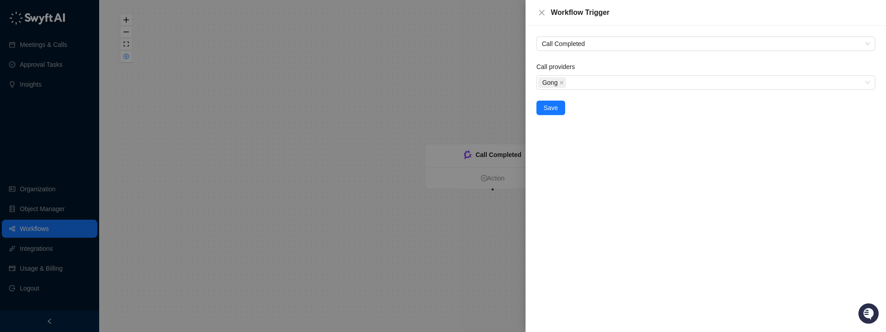
click at [487, 153] on div at bounding box center [443, 166] width 886 height 332
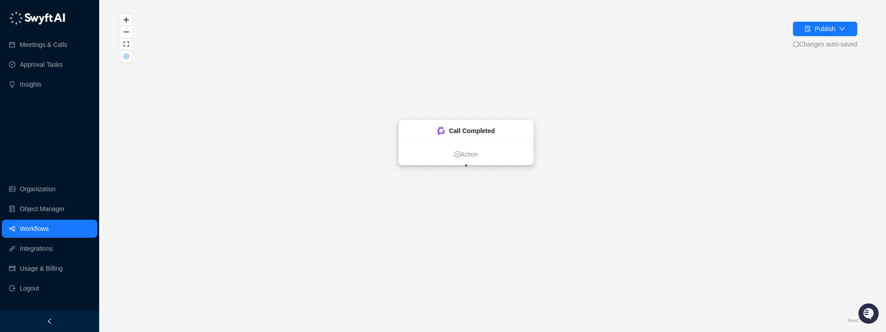
drag, startPoint x: 496, startPoint y: 156, endPoint x: 469, endPoint y: 131, distance: 36.7
click at [469, 131] on strong "Call Completed" at bounding box center [472, 130] width 46 height 7
click at [475, 121] on strong "Call Completed" at bounding box center [488, 121] width 46 height 7
click at [473, 119] on strong "Call Completed" at bounding box center [488, 120] width 46 height 7
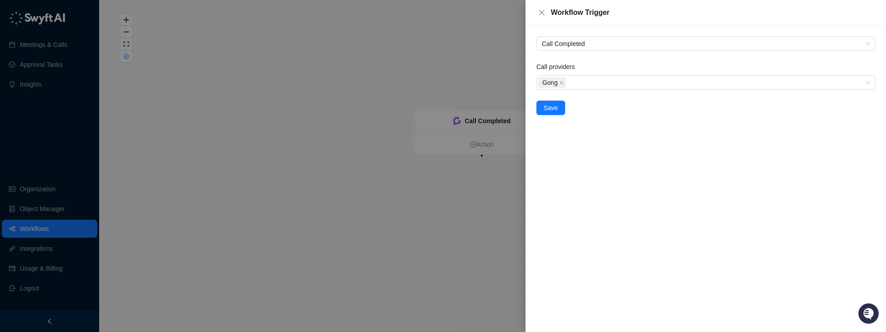
drag, startPoint x: 475, startPoint y: 79, endPoint x: 486, endPoint y: 127, distance: 49.5
click at [475, 79] on div at bounding box center [443, 166] width 886 height 332
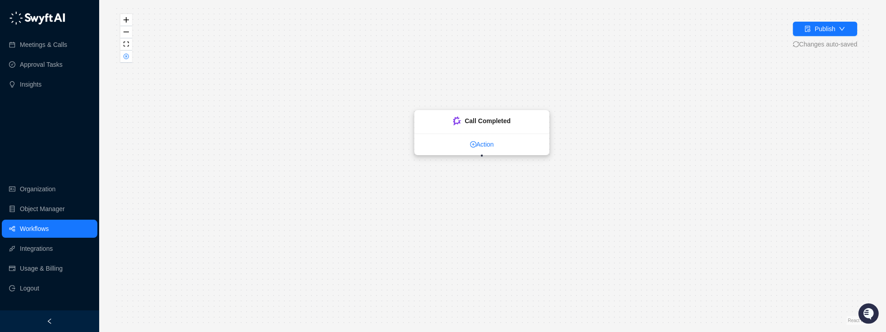
click at [478, 143] on link "Action" at bounding box center [482, 144] width 134 height 10
click at [476, 146] on link "Action" at bounding box center [481, 144] width 134 height 10
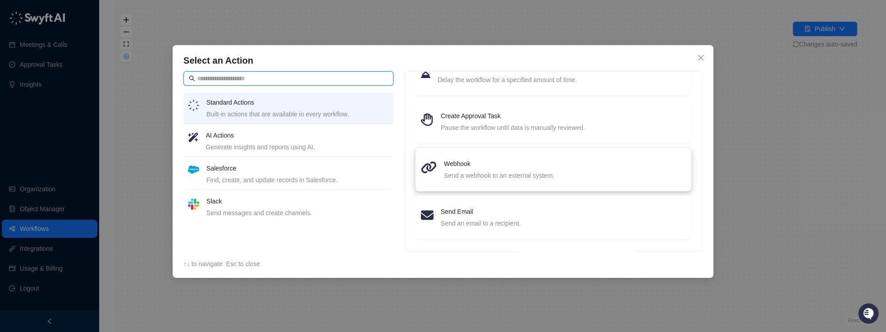
scroll to position [128, 0]
click at [233, 172] on h4 "Salesforce" at bounding box center [297, 168] width 183 height 10
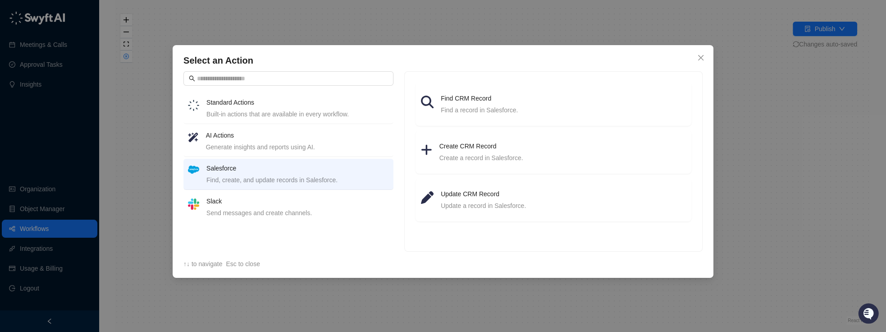
click at [261, 205] on div "Slack Send messages and create channels." at bounding box center [297, 207] width 183 height 22
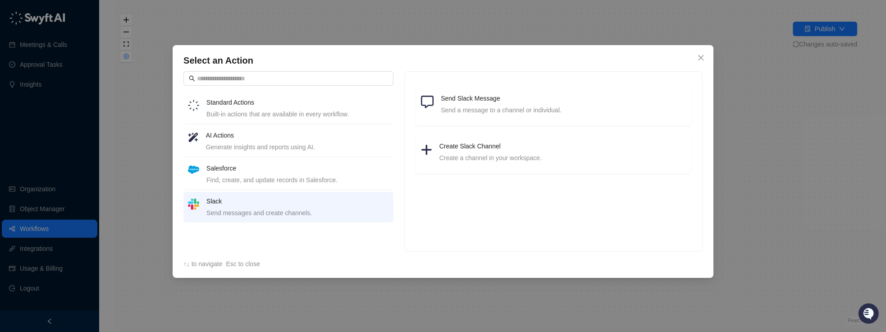
click at [261, 146] on div "Generate insights and reports using AI." at bounding box center [297, 147] width 183 height 10
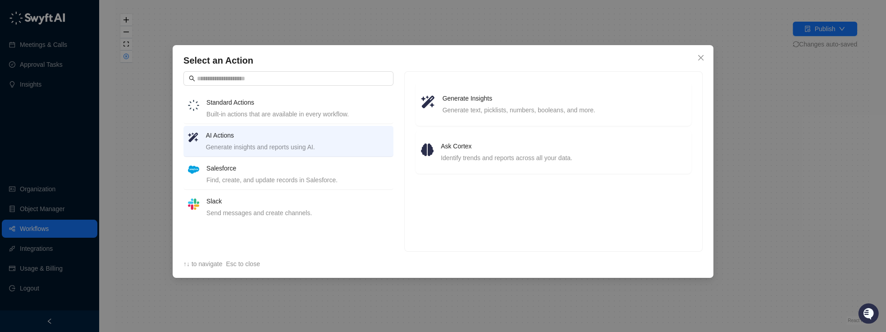
click at [408, 104] on div "Generate Insights Generate text, picklists, numbers, booleans, and more. Ask Co…" at bounding box center [553, 130] width 297 height 117
click at [436, 103] on div "Generate Insights Generate text, picklists, numbers, booleans, and more." at bounding box center [553, 104] width 265 height 22
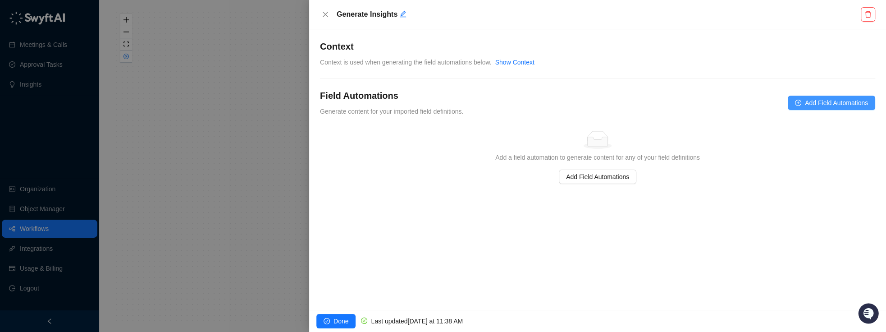
click at [834, 106] on span "Add Field Automations" at bounding box center [836, 103] width 63 height 10
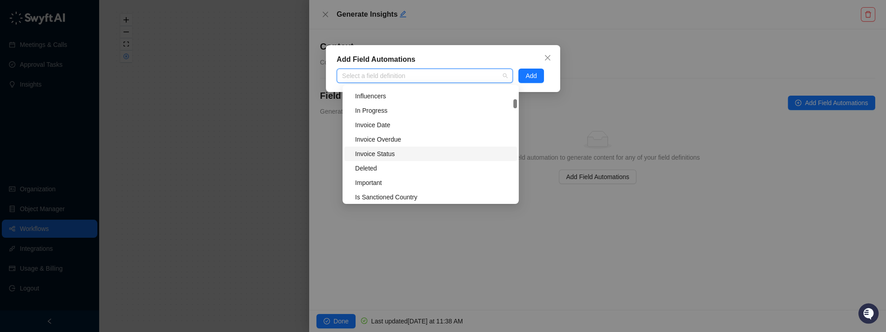
scroll to position [2025, 0]
click at [380, 104] on div "Influencers" at bounding box center [433, 102] width 156 height 10
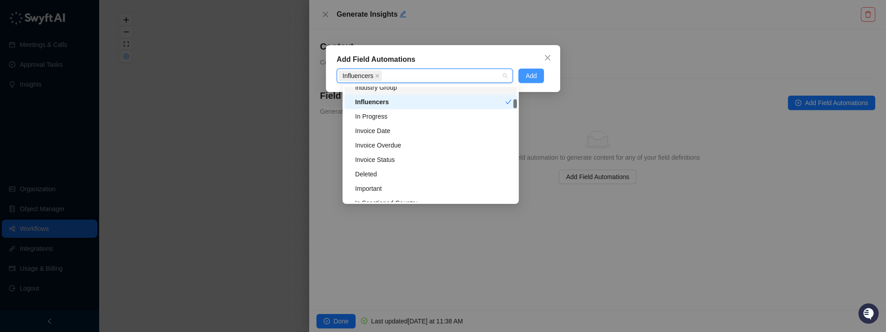
click at [530, 74] on span "Add" at bounding box center [530, 76] width 11 height 10
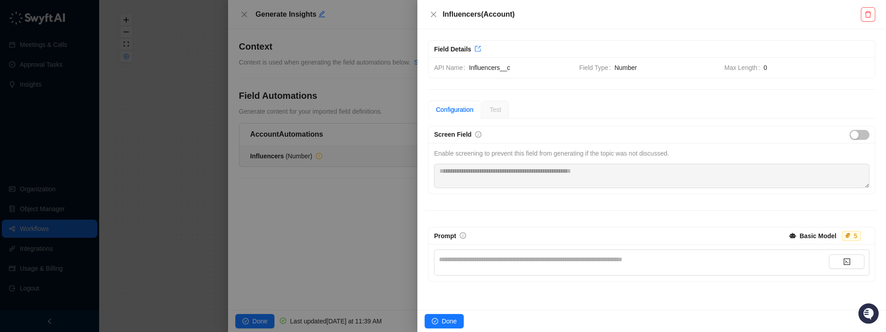
click at [494, 261] on div "**********" at bounding box center [634, 262] width 390 height 16
click at [501, 105] on div "Test" at bounding box center [495, 110] width 12 height 10
click at [501, 107] on span "Test" at bounding box center [495, 109] width 12 height 7
drag, startPoint x: 858, startPoint y: 134, endPoint x: 662, endPoint y: 128, distance: 196.6
click at [858, 134] on div "button" at bounding box center [854, 135] width 8 height 8
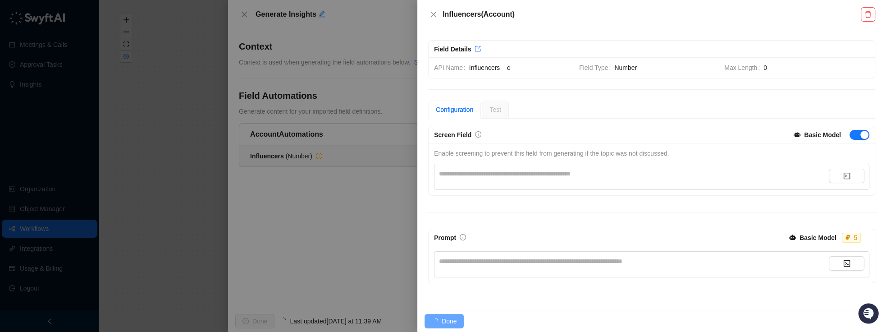
drag, startPoint x: 506, startPoint y: 108, endPoint x: 515, endPoint y: 108, distance: 8.6
click at [506, 108] on div "Test" at bounding box center [495, 109] width 27 height 18
click at [854, 129] on div at bounding box center [860, 134] width 20 height 10
click at [854, 132] on span "button" at bounding box center [860, 135] width 20 height 10
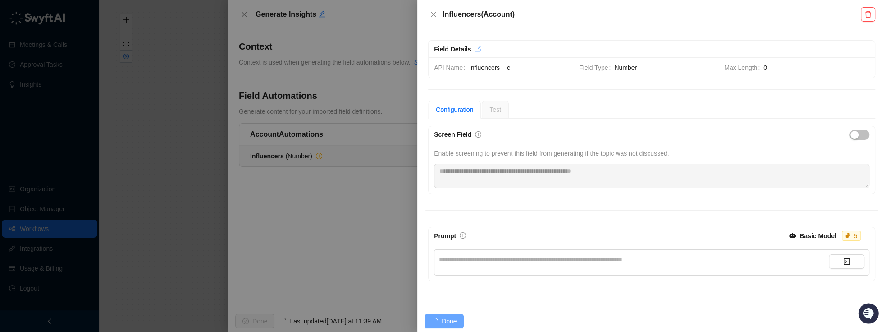
click at [500, 107] on span "Test" at bounding box center [495, 109] width 12 height 7
click at [479, 262] on div "**********" at bounding box center [634, 262] width 390 height 16
click at [608, 265] on div "**********" at bounding box center [634, 262] width 390 height 16
click at [457, 321] on button "Done" at bounding box center [444, 321] width 39 height 14
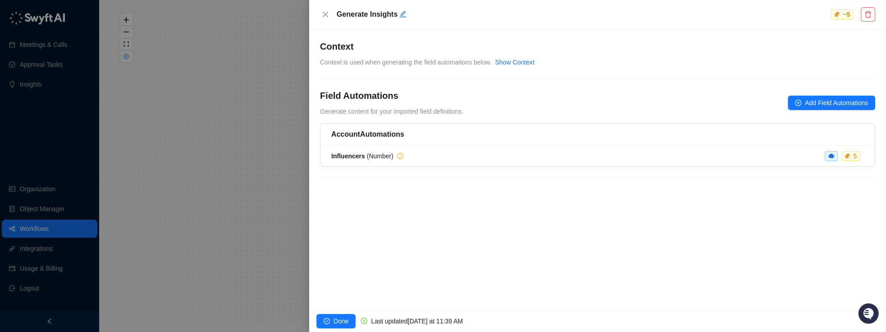
click at [302, 137] on div at bounding box center [443, 166] width 886 height 332
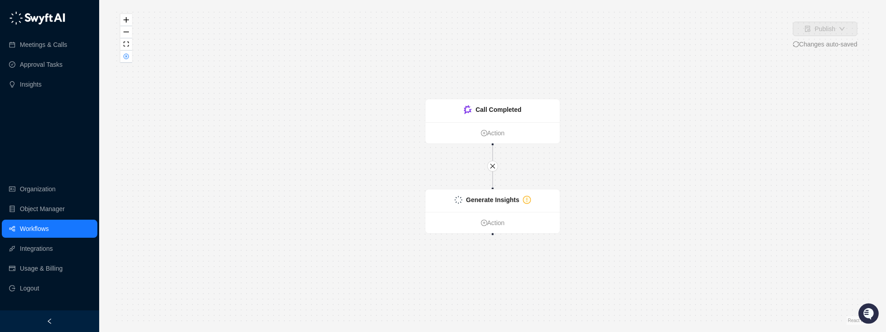
click at [43, 232] on link "Workflows" at bounding box center [34, 228] width 29 height 18
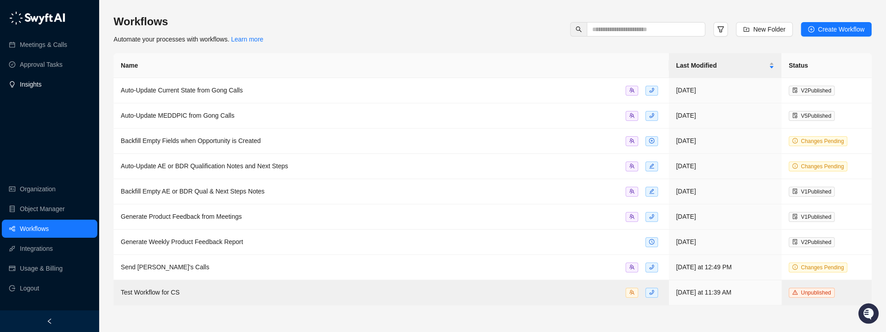
click at [41, 84] on link "Insights" at bounding box center [31, 84] width 22 height 18
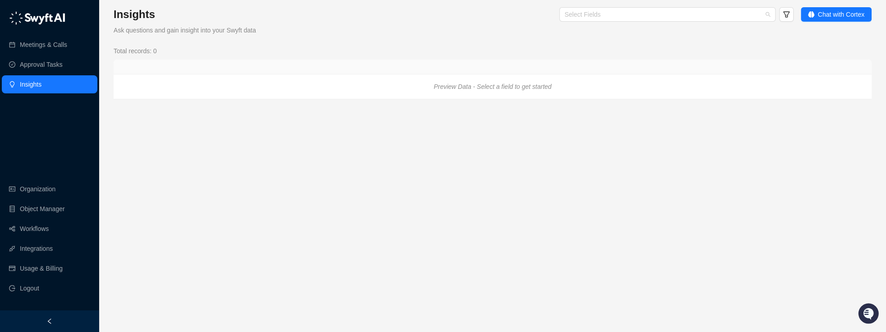
drag, startPoint x: 605, startPoint y: 16, endPoint x: 593, endPoint y: 44, distance: 30.5
click at [605, 16] on div at bounding box center [662, 14] width 203 height 7
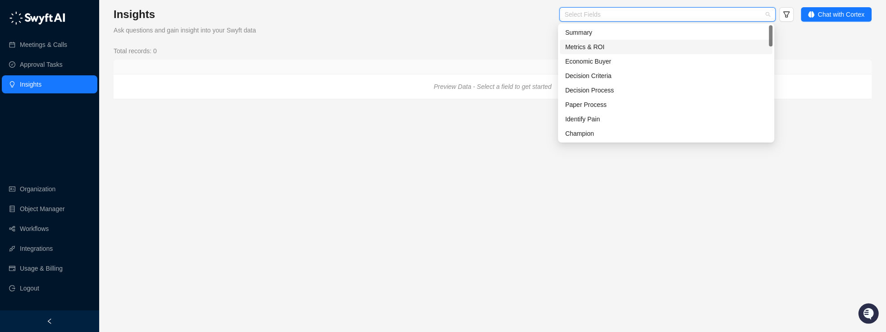
click at [594, 34] on div "Summary" at bounding box center [666, 32] width 202 height 10
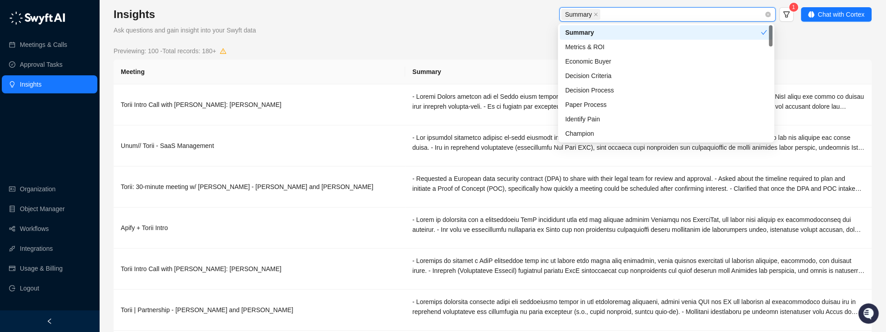
click at [595, 14] on icon "close" at bounding box center [596, 14] width 5 height 5
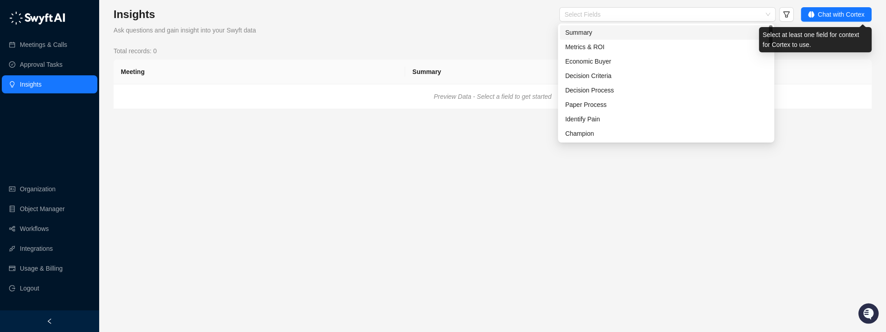
click at [472, 27] on form "Select Fields" at bounding box center [561, 21] width 463 height 28
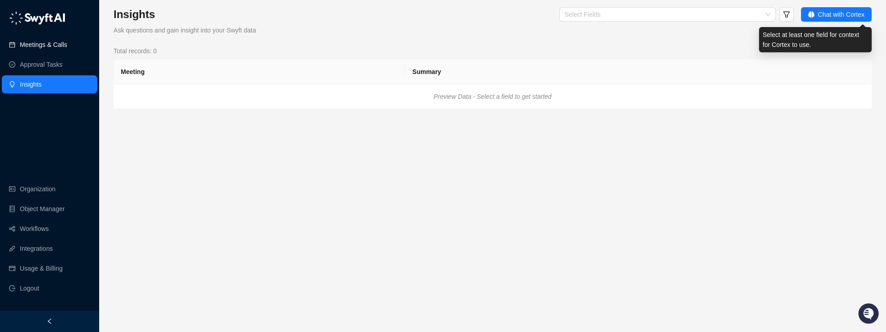
click at [34, 44] on link "Meetings & Calls" at bounding box center [43, 45] width 47 height 18
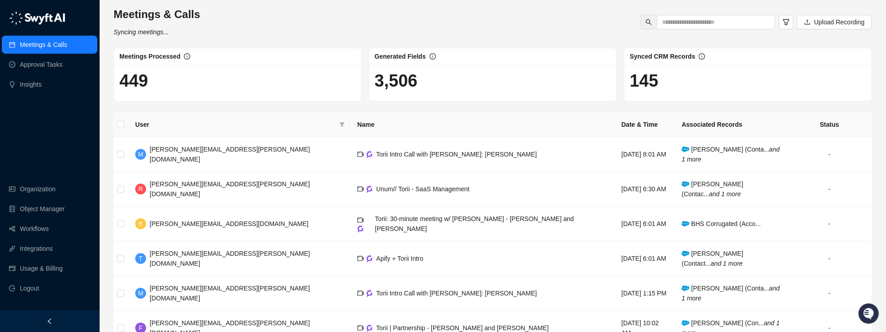
click at [222, 24] on div "Meetings & Calls Syncing meetings... Upload Recording" at bounding box center [492, 22] width 763 height 30
click at [201, 24] on div "Meetings & Calls Syncing meetings... Upload Recording" at bounding box center [492, 22] width 763 height 30
click at [223, 110] on div "Meetings & Calls Last synced a few seconds ago Upload Recording Meetings Proces…" at bounding box center [493, 260] width 758 height 506
